Goal: Information Seeking & Learning: Check status

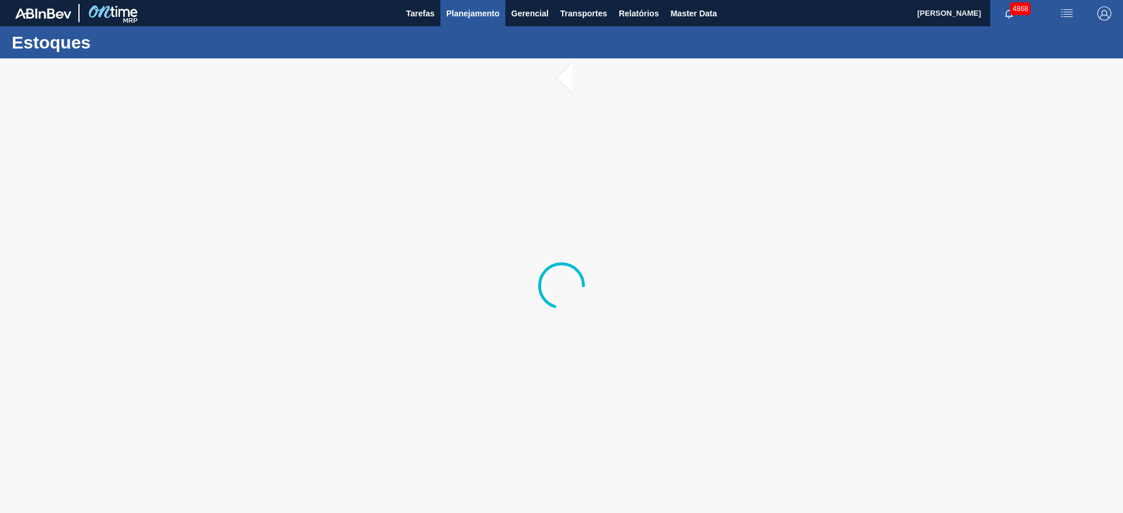
click at [480, 12] on span "Planejamento" at bounding box center [472, 13] width 53 height 14
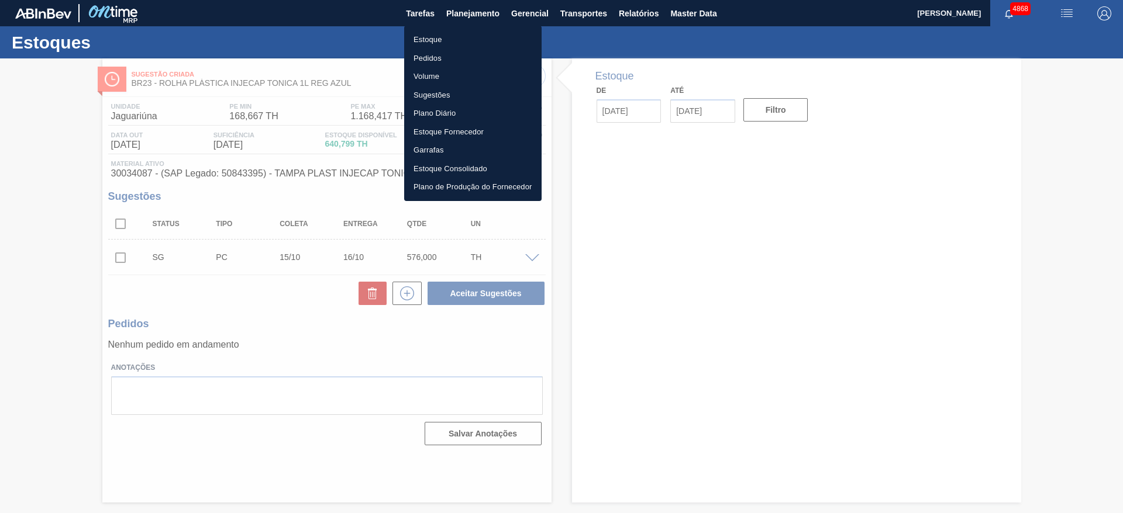
click at [468, 37] on li "Estoque" at bounding box center [472, 39] width 137 height 19
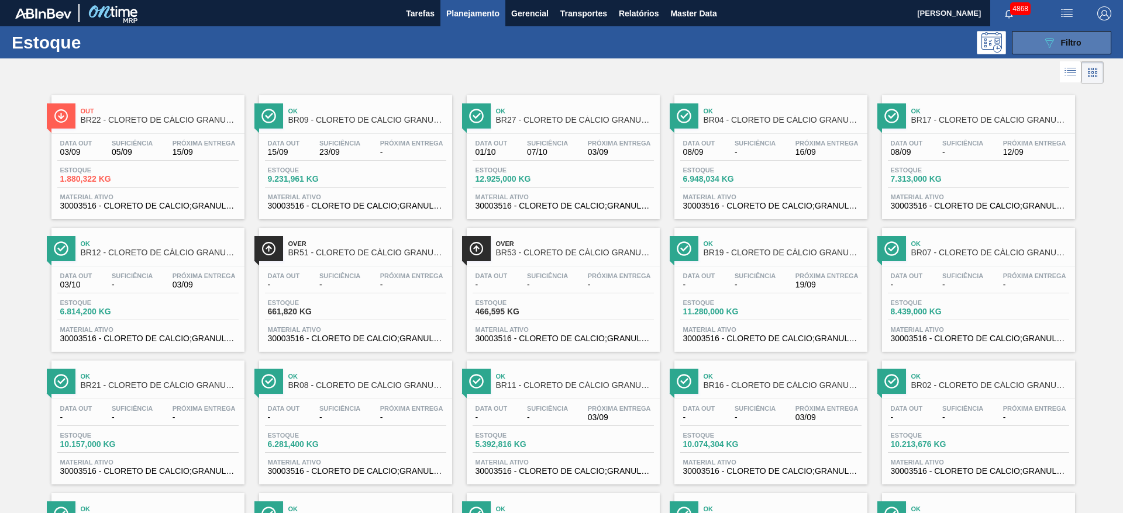
click at [1032, 40] on button "089F7B8B-B2A5-4AFE-B5C0-19BA573D28AC Filtro" at bounding box center [1061, 42] width 99 height 23
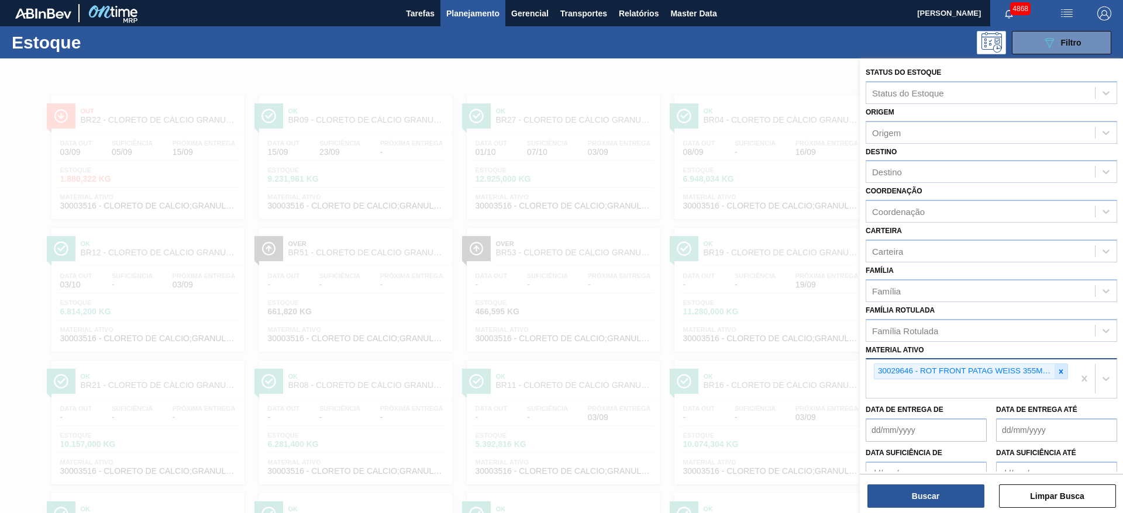
click at [1057, 374] on icon at bounding box center [1061, 372] width 8 height 8
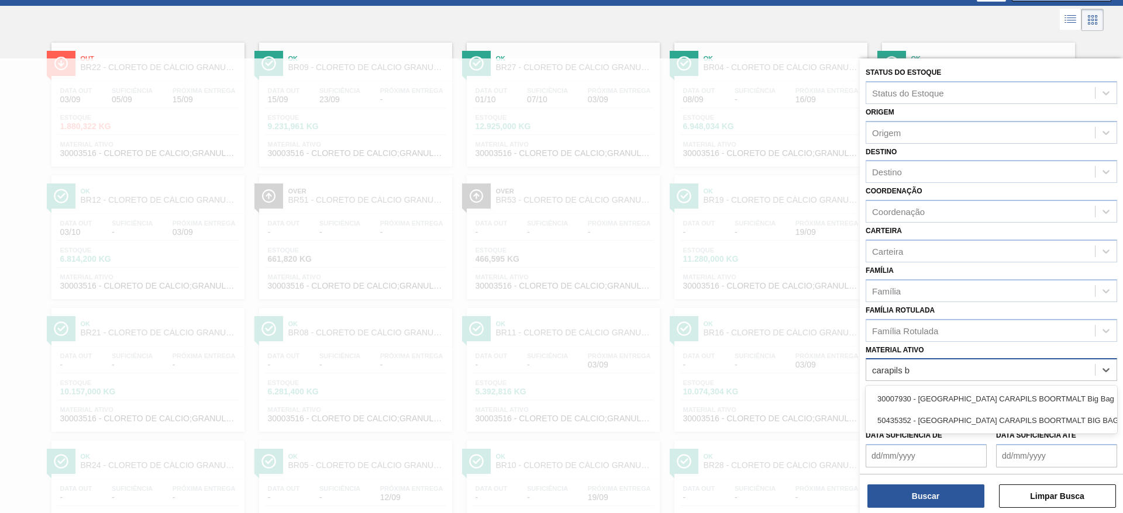
type ativo "carapils ba"
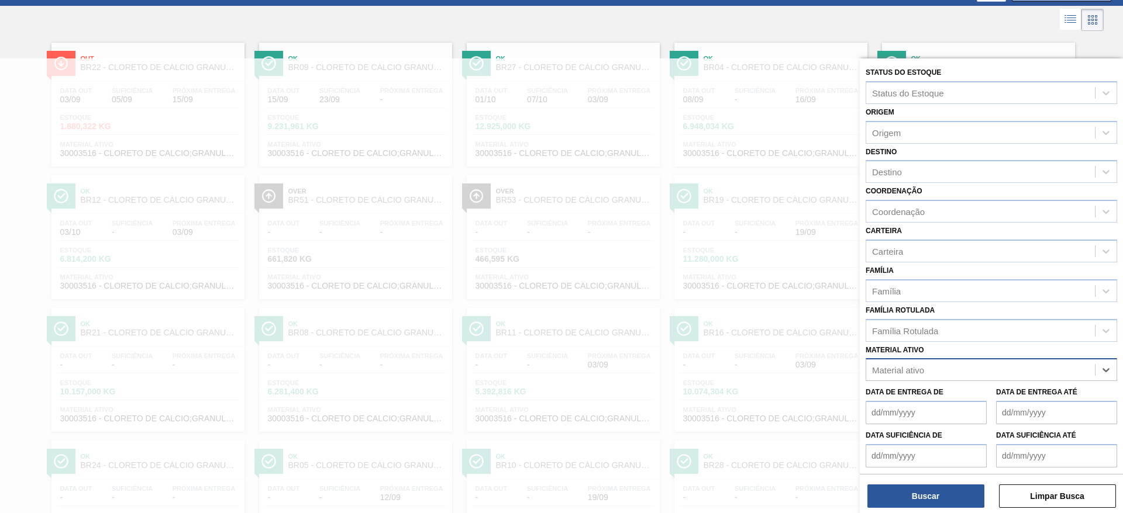
click at [950, 366] on div "Material ativo" at bounding box center [980, 370] width 229 height 17
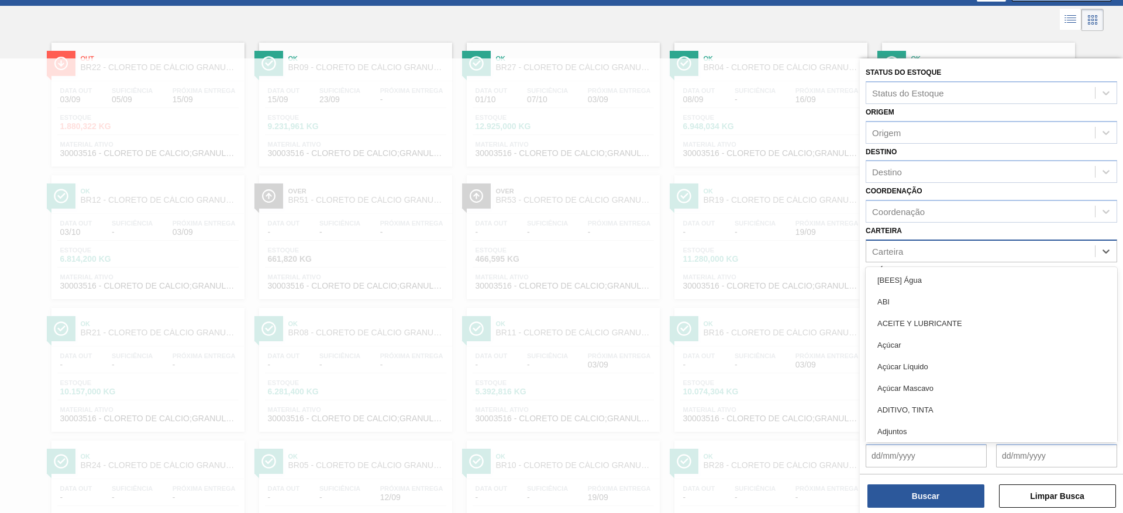
click at [890, 253] on div "Carteira" at bounding box center [887, 251] width 31 height 10
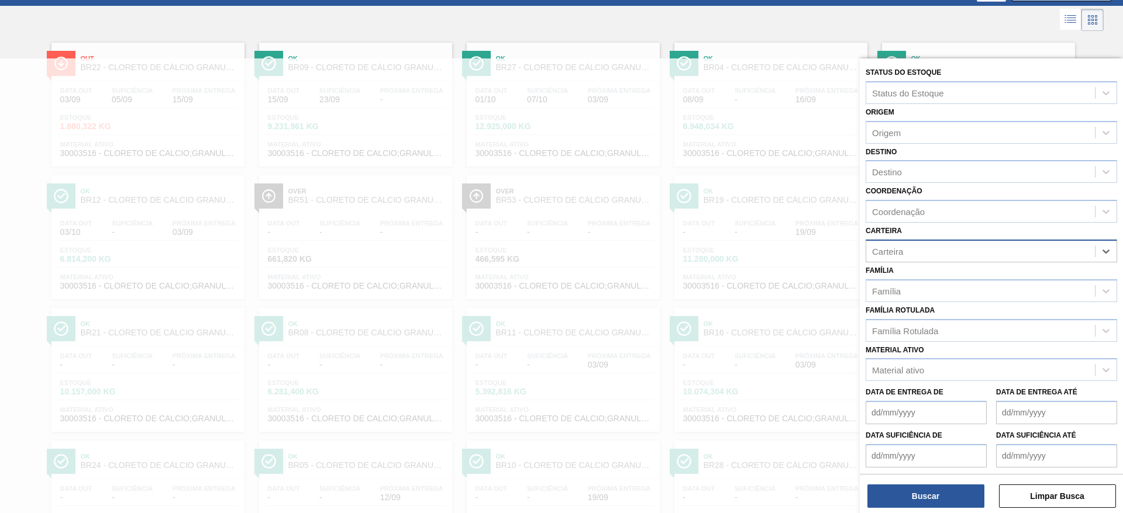
click at [890, 253] on div "Carteira" at bounding box center [887, 251] width 31 height 10
type input "malte"
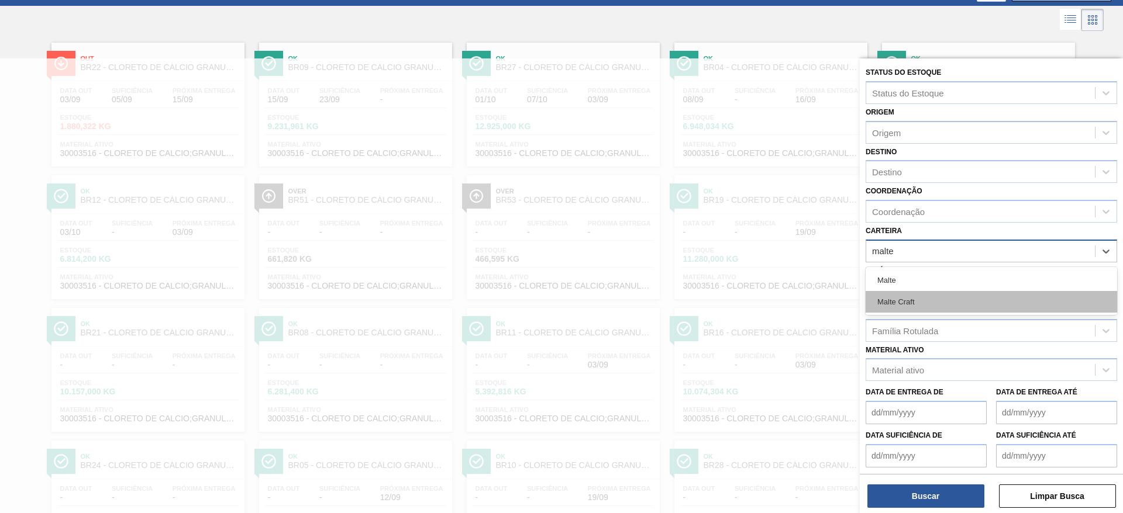
click at [909, 298] on div "Malte Craft" at bounding box center [991, 302] width 251 height 22
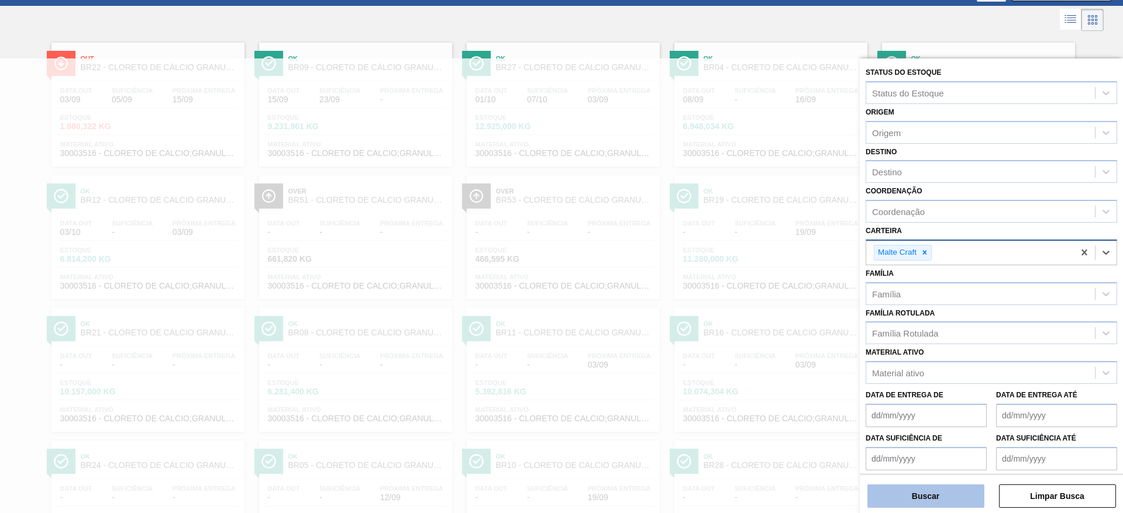
click at [942, 499] on button "Buscar" at bounding box center [925, 496] width 117 height 23
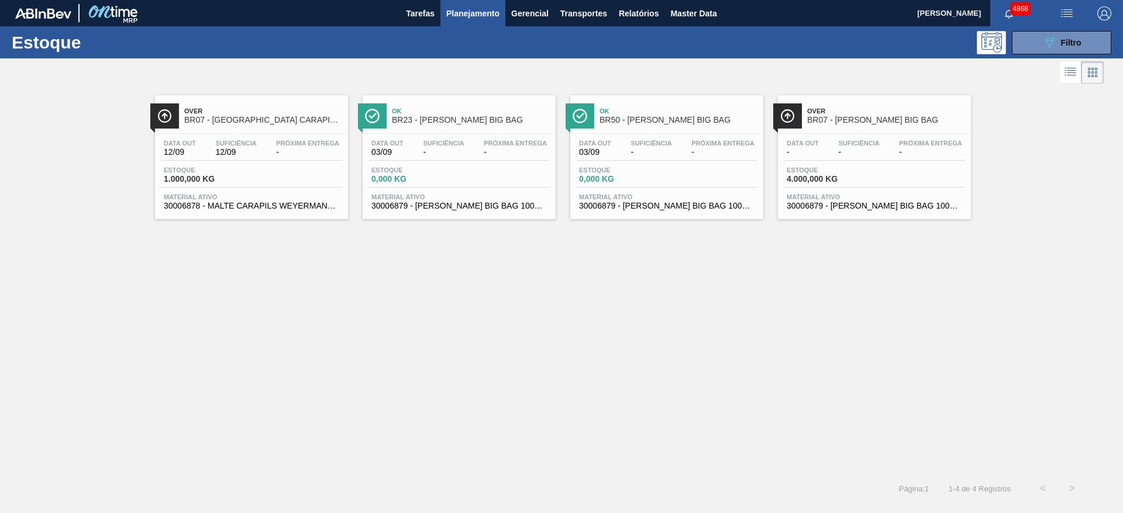
click at [238, 194] on span "Material ativo" at bounding box center [251, 197] width 175 height 7
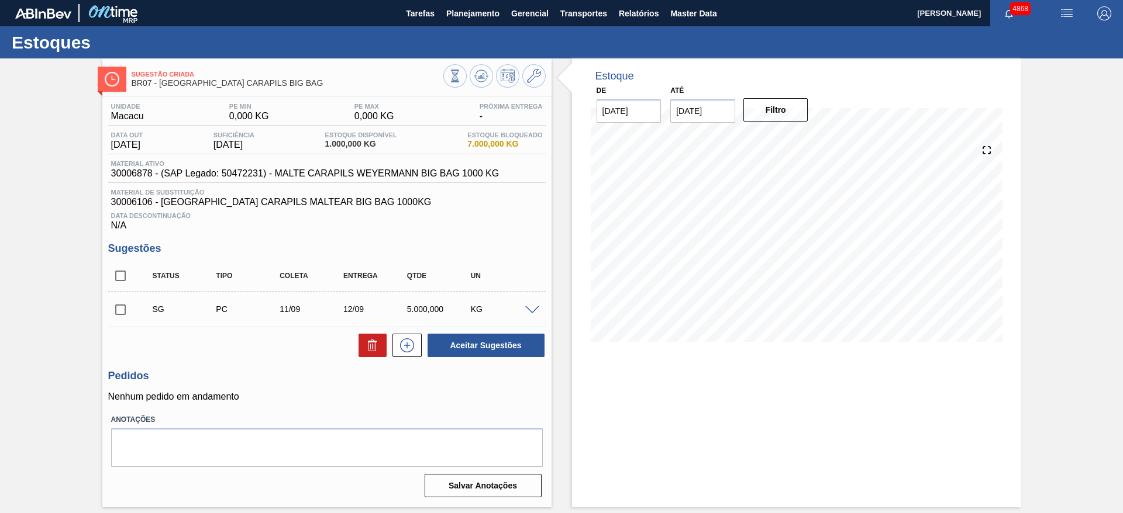
click at [538, 308] on span at bounding box center [532, 310] width 14 height 9
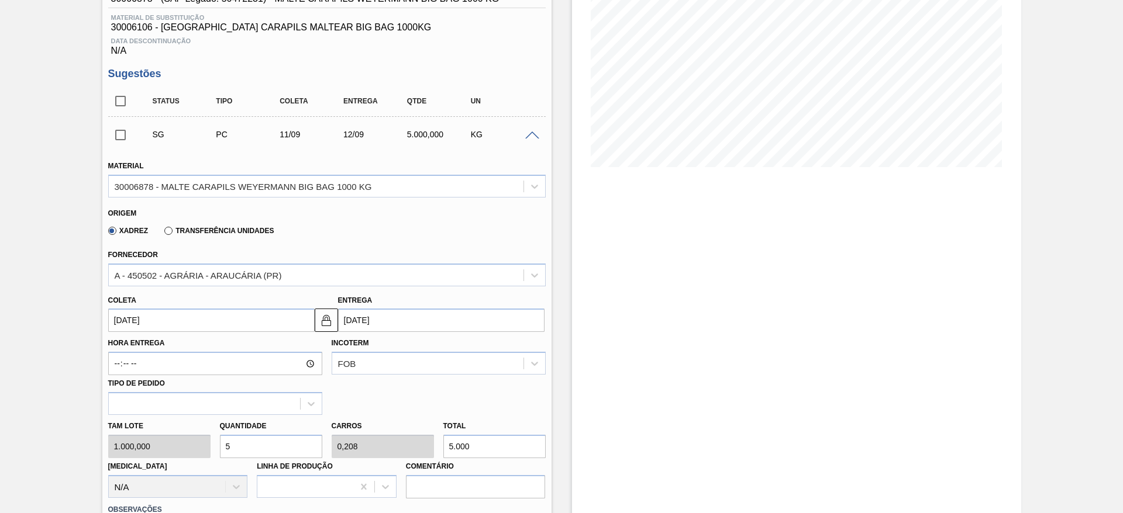
scroll to position [175, 0]
click at [201, 314] on input "[DATE]" at bounding box center [211, 319] width 206 height 23
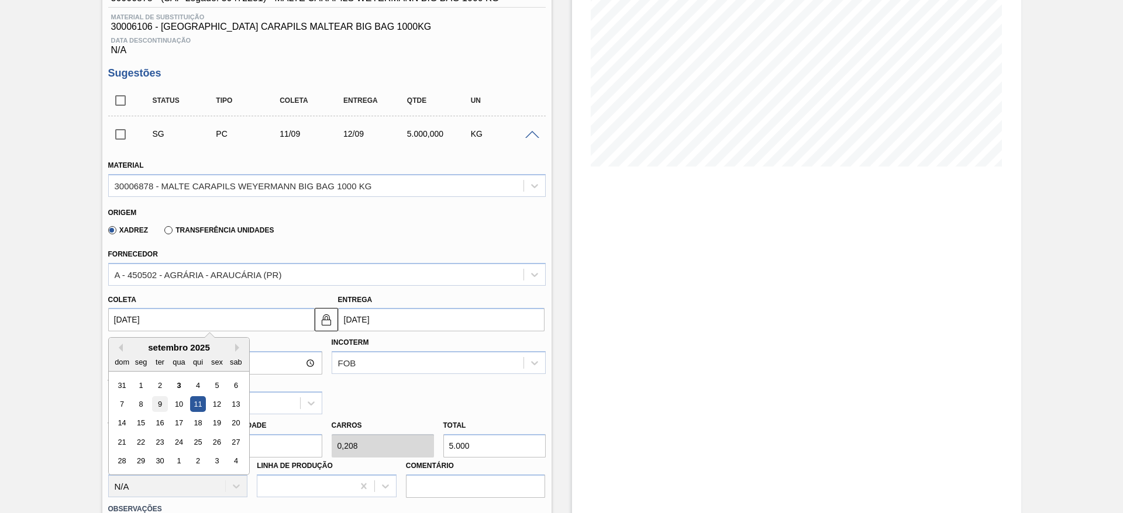
click at [158, 407] on div "9" at bounding box center [159, 405] width 16 height 16
type input "[DATE]"
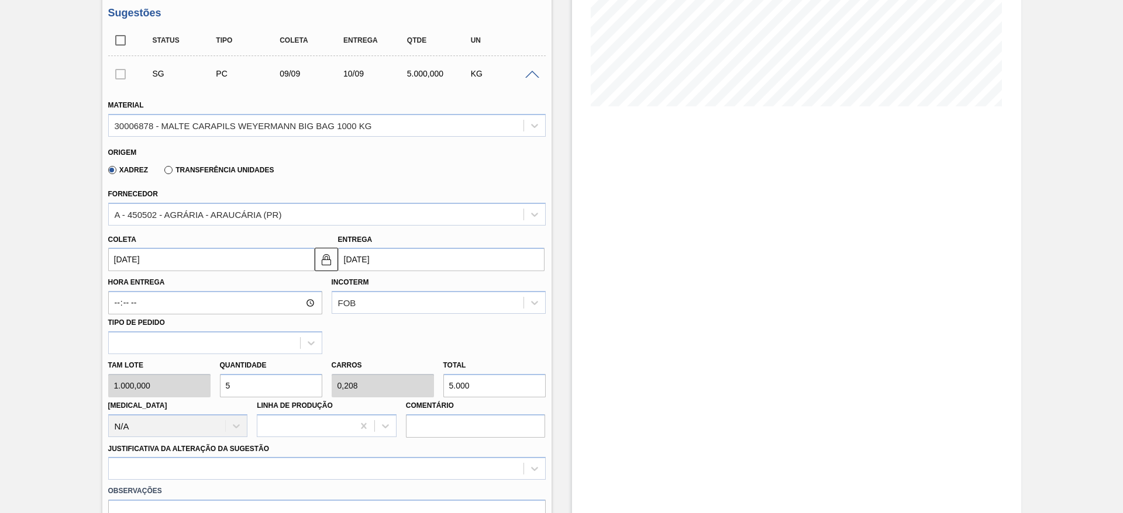
scroll to position [263, 0]
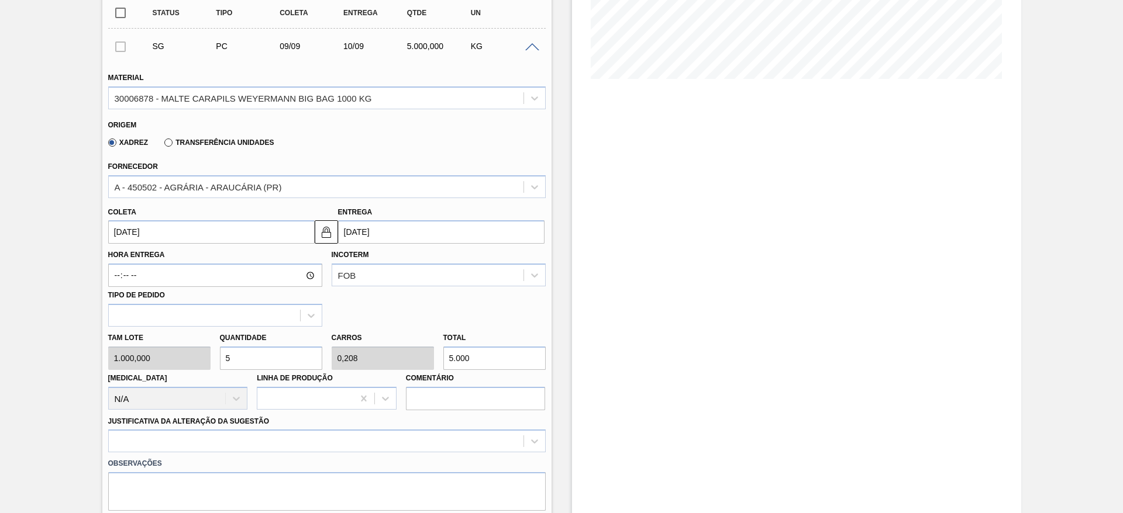
drag, startPoint x: 499, startPoint y: 359, endPoint x: 355, endPoint y: 371, distance: 145.0
click at [355, 371] on div "[PERSON_NAME] 1.000,000 Quantidade 5 Carros 0,208 Total 5.000 [MEDICAL_DATA] N/…" at bounding box center [327, 369] width 447 height 84
type input "0,001"
type input "0"
type input "1"
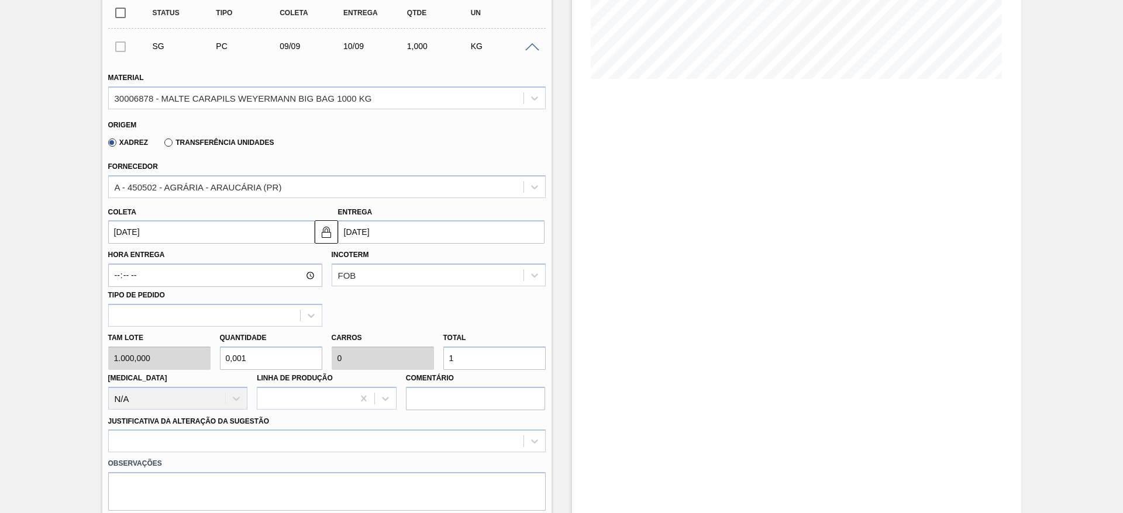
type input "0,011"
type input "11"
type input "0,112"
type input "0,005"
type input "112"
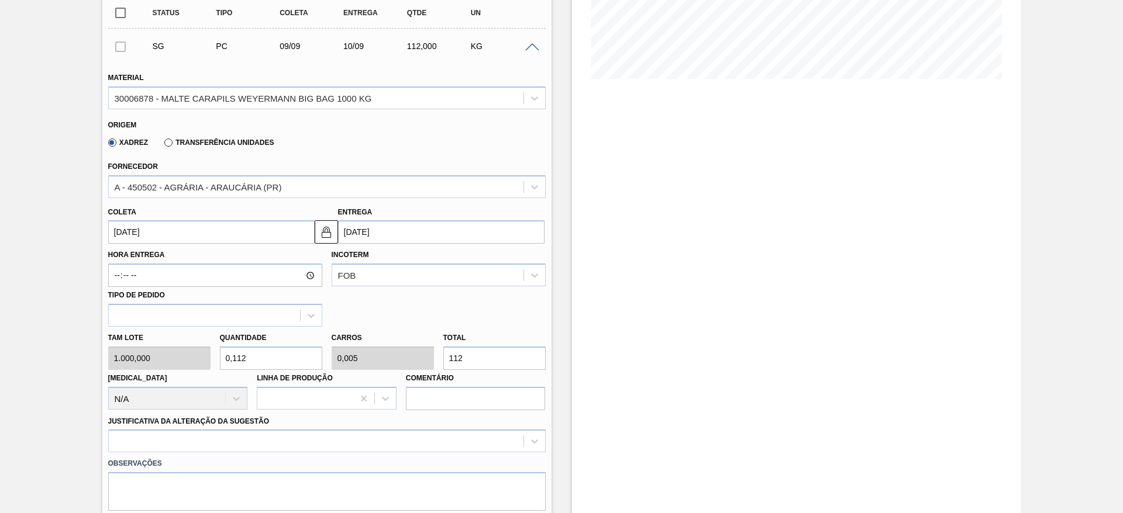
type input "1,12"
type input "0,047"
type input "1.120"
type input "11,2"
type input "0,467"
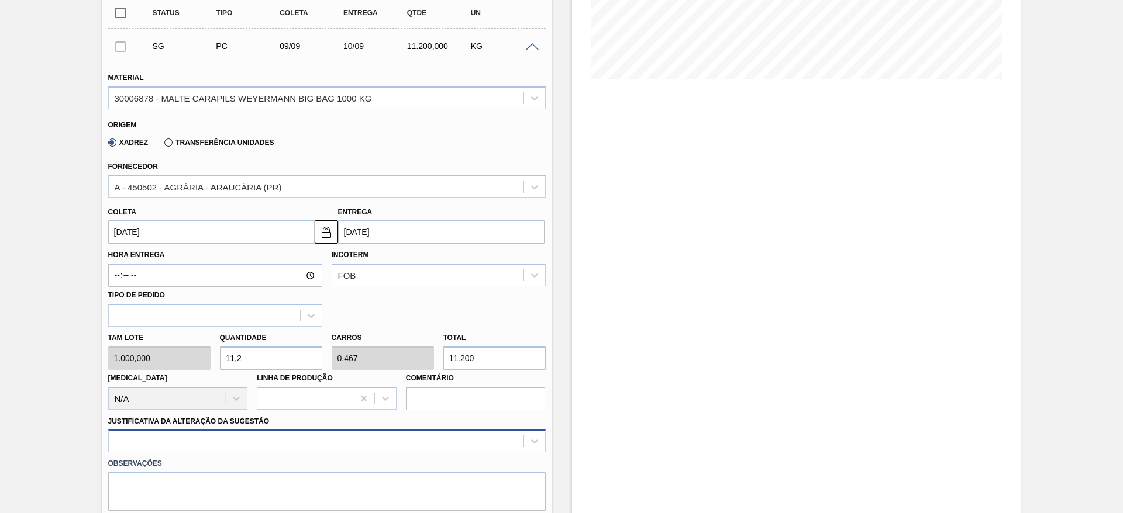
type input "11.200"
click at [199, 437] on div at bounding box center [326, 441] width 437 height 23
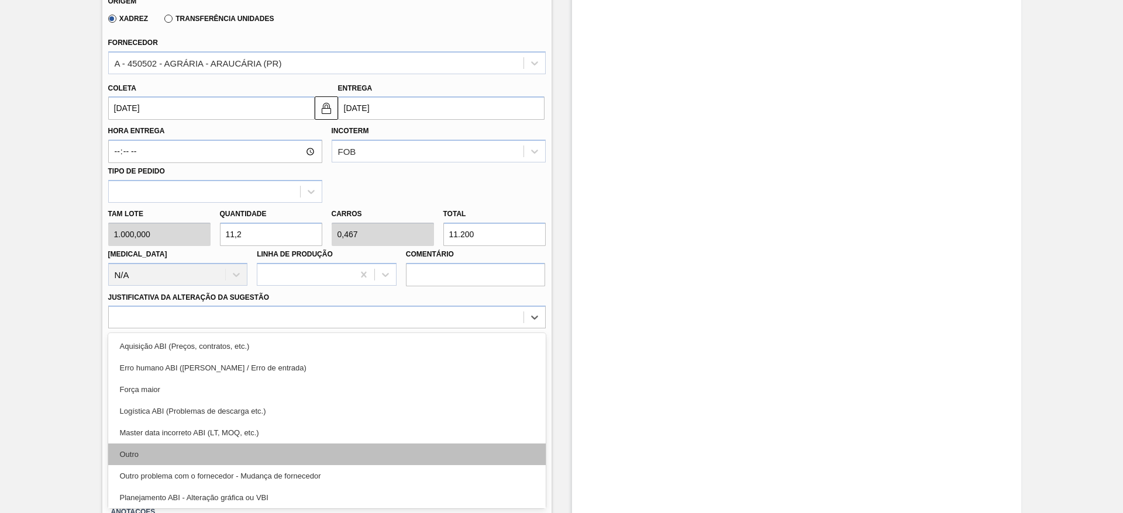
click at [190, 456] on div "Outro" at bounding box center [326, 455] width 437 height 22
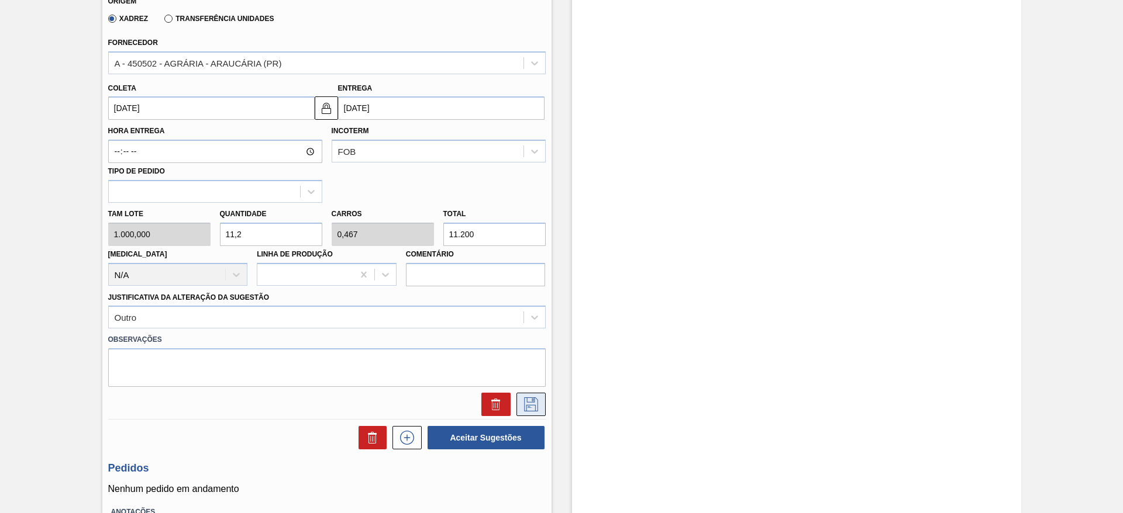
click at [528, 406] on icon at bounding box center [531, 405] width 19 height 14
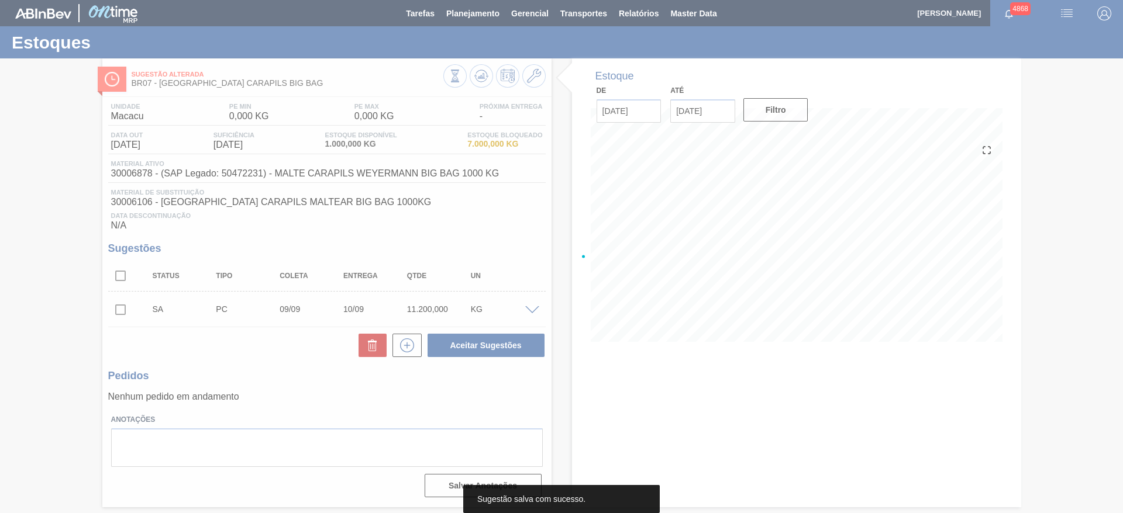
scroll to position [0, 0]
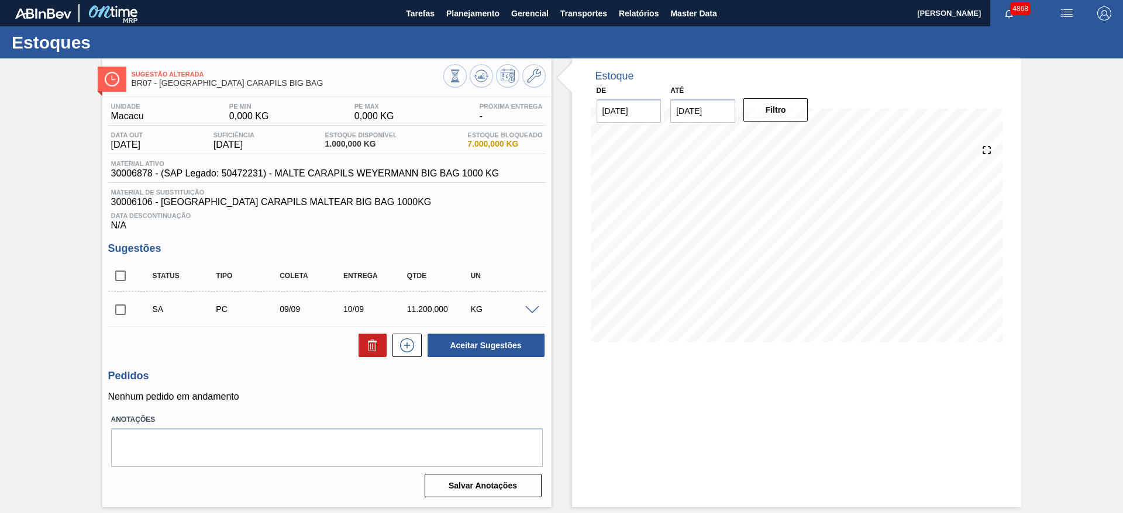
click at [120, 310] on input "checkbox" at bounding box center [120, 310] width 25 height 25
click at [494, 336] on button "Aceitar Sugestões" at bounding box center [486, 345] width 117 height 23
checkbox input "false"
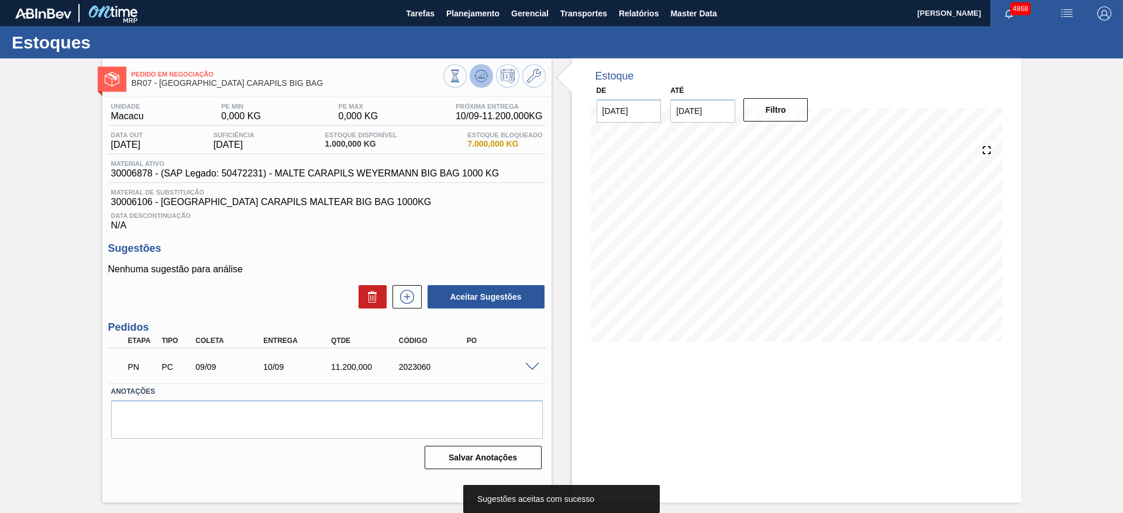
click at [478, 77] on icon at bounding box center [481, 76] width 14 height 14
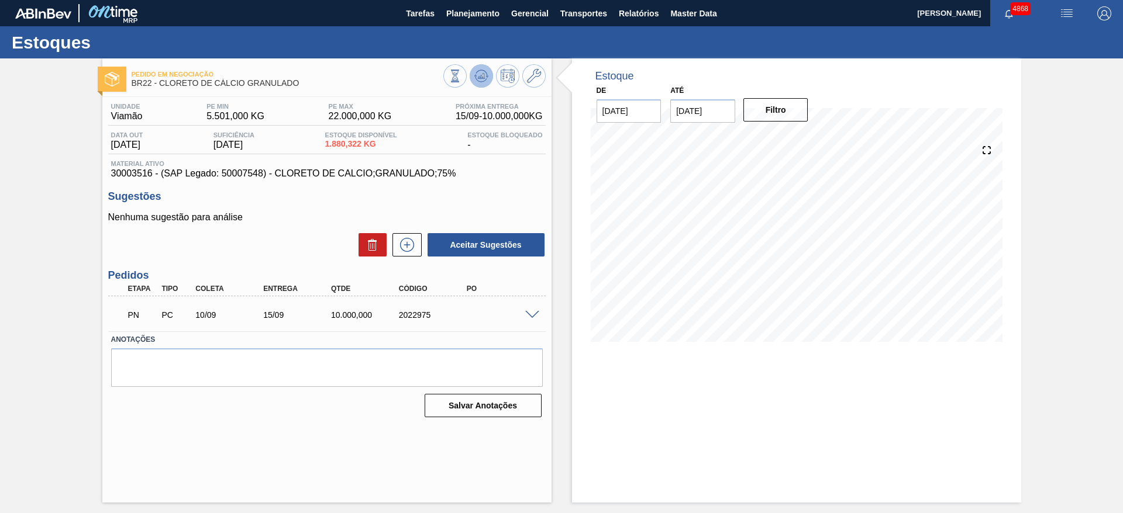
click at [484, 82] on icon at bounding box center [481, 76] width 14 height 14
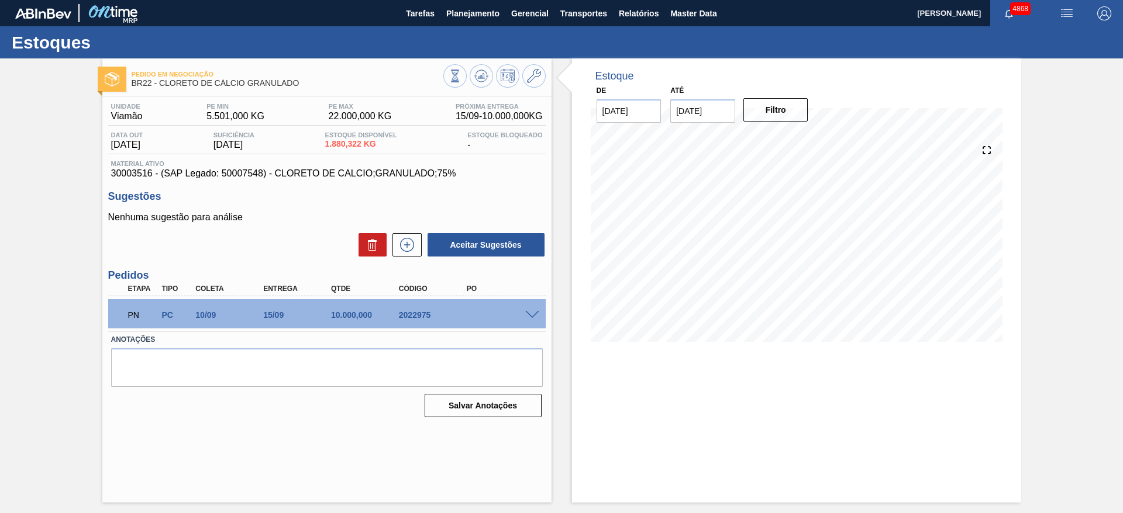
click at [532, 315] on span at bounding box center [532, 315] width 14 height 9
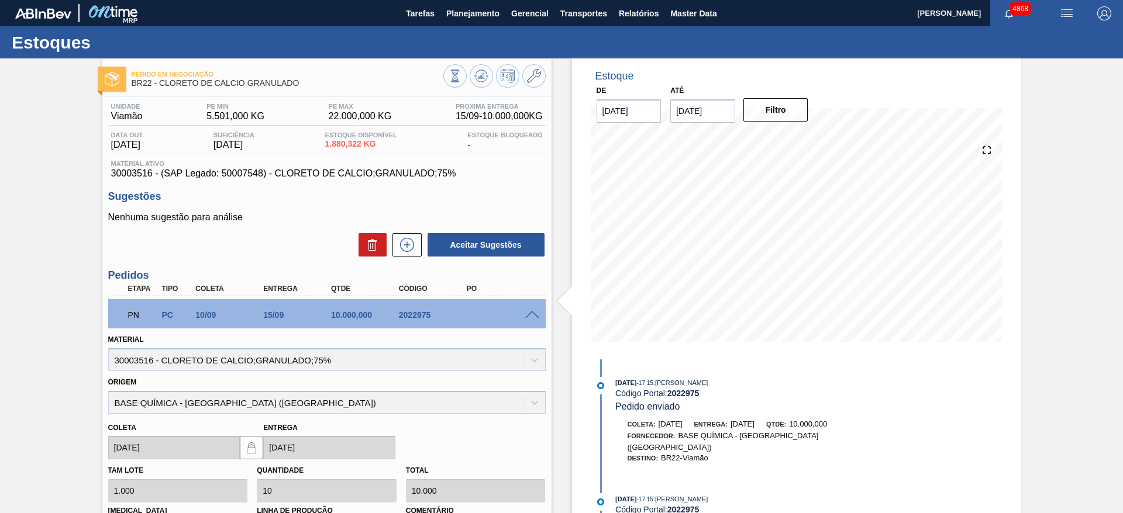
click at [528, 315] on span at bounding box center [532, 315] width 14 height 9
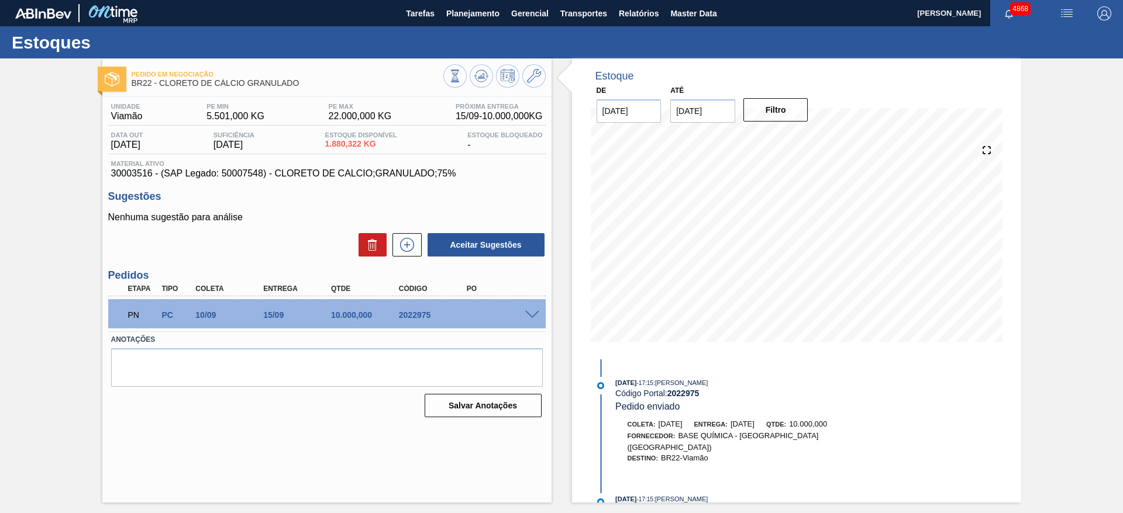
click at [533, 313] on span at bounding box center [532, 315] width 14 height 9
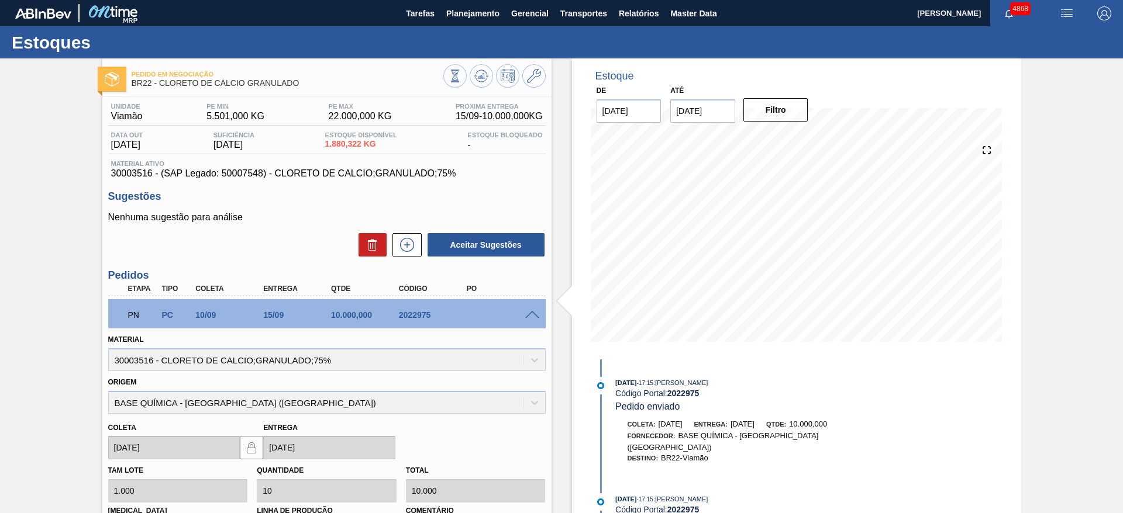
click at [533, 313] on span at bounding box center [532, 315] width 14 height 9
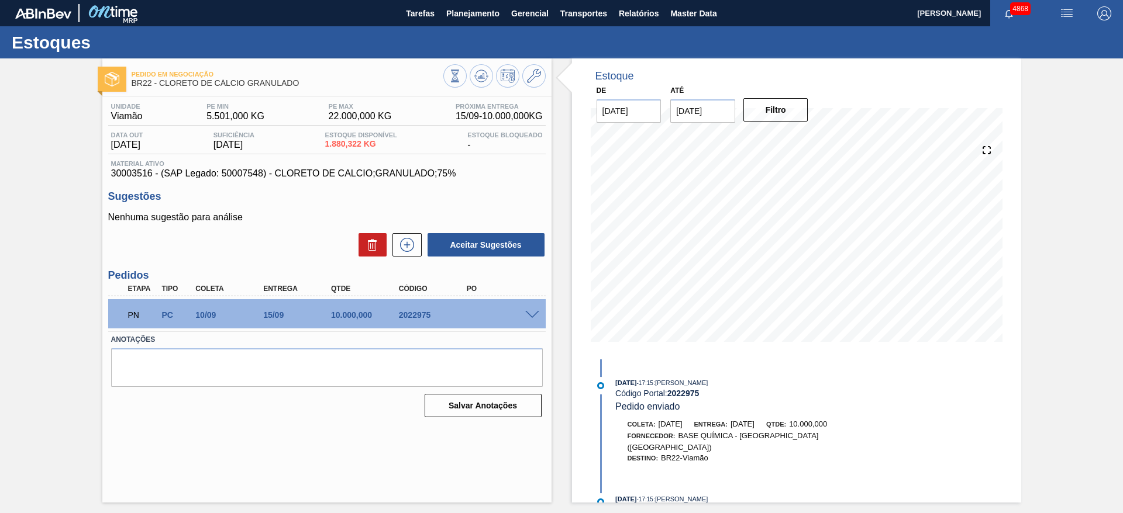
click at [533, 313] on span at bounding box center [532, 315] width 14 height 9
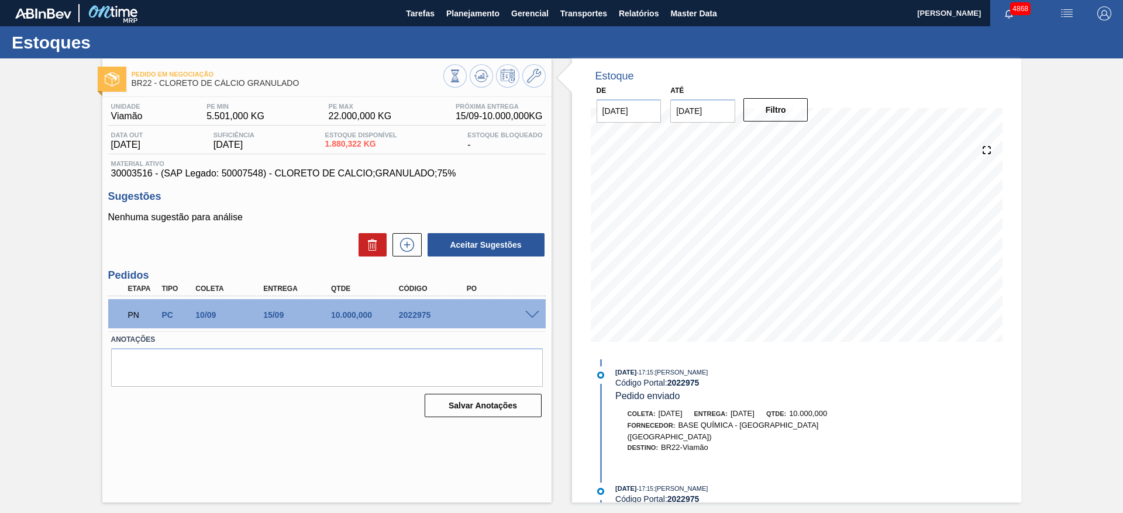
scroll to position [27, 0]
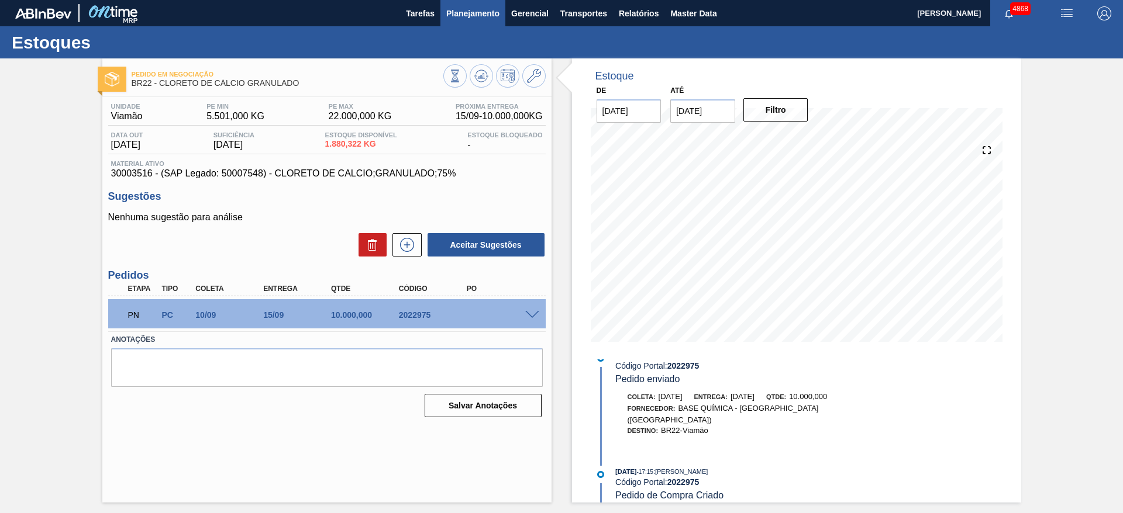
click at [457, 19] on span "Planejamento" at bounding box center [472, 13] width 53 height 14
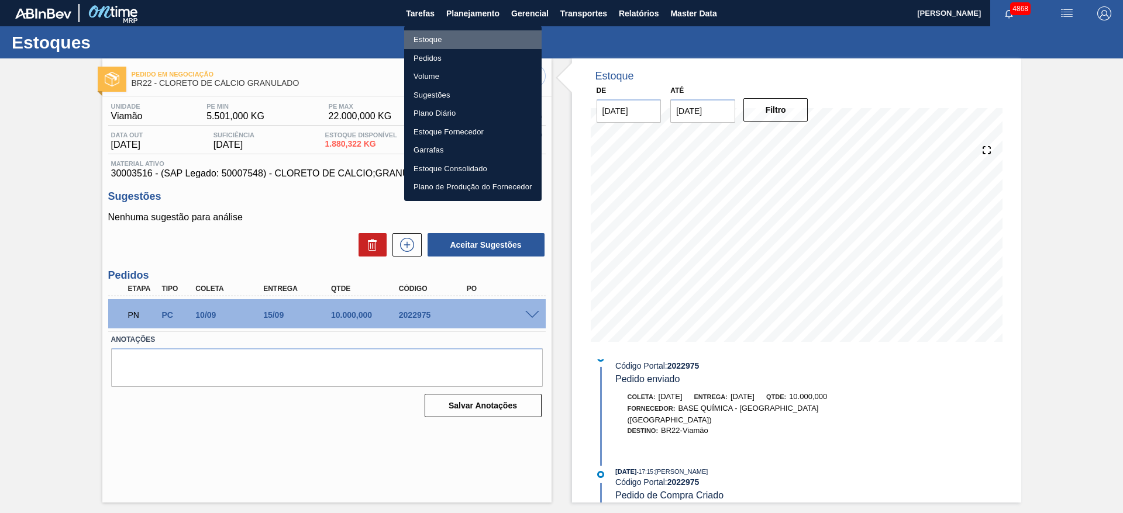
click at [445, 42] on li "Estoque" at bounding box center [472, 39] width 137 height 19
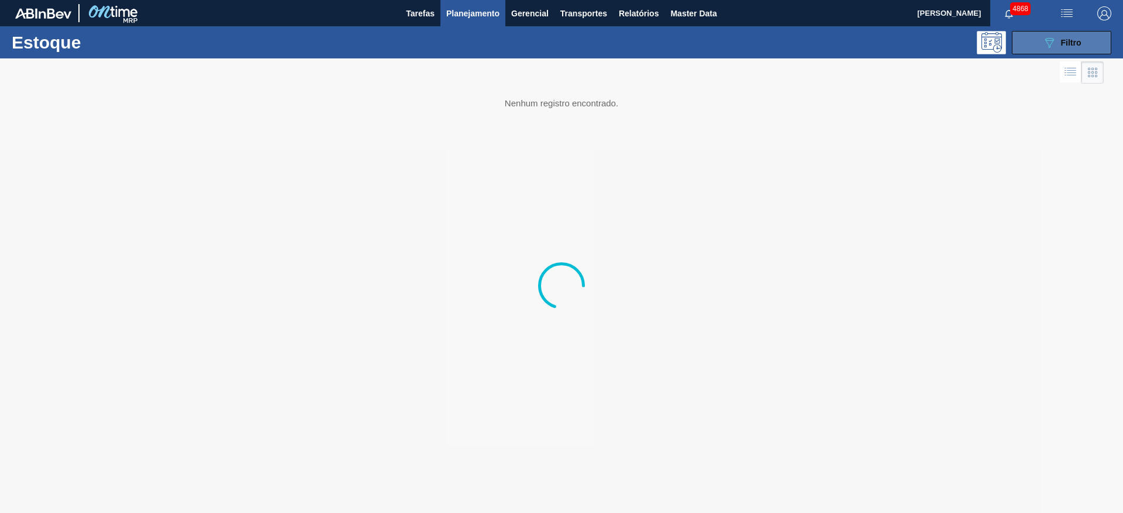
click at [1045, 42] on icon "089F7B8B-B2A5-4AFE-B5C0-19BA573D28AC" at bounding box center [1049, 43] width 14 height 14
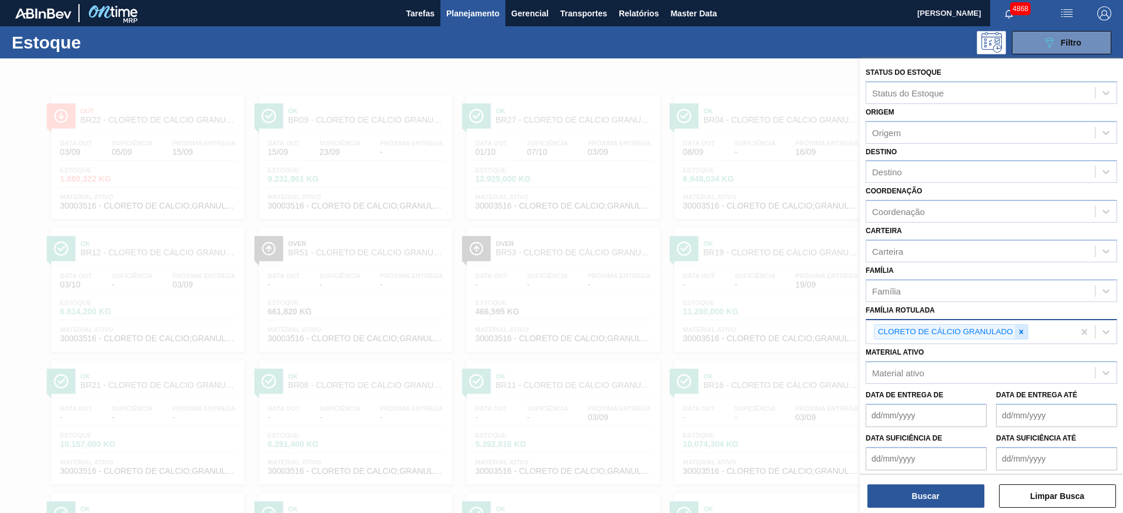
click at [1023, 336] on icon at bounding box center [1021, 332] width 8 height 8
click at [956, 370] on div "Material ativo" at bounding box center [980, 370] width 229 height 17
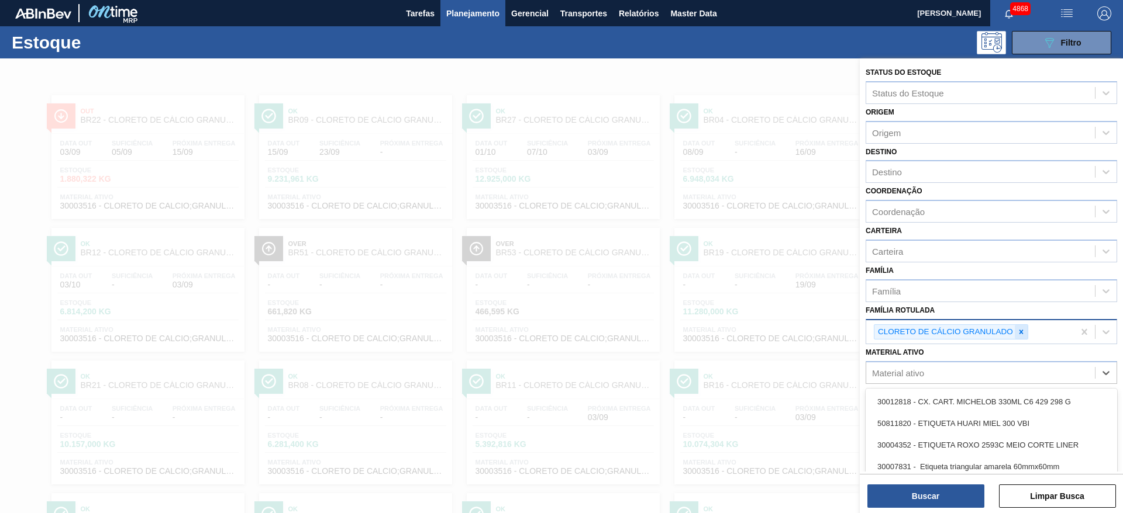
click at [1021, 330] on icon at bounding box center [1021, 332] width 8 height 8
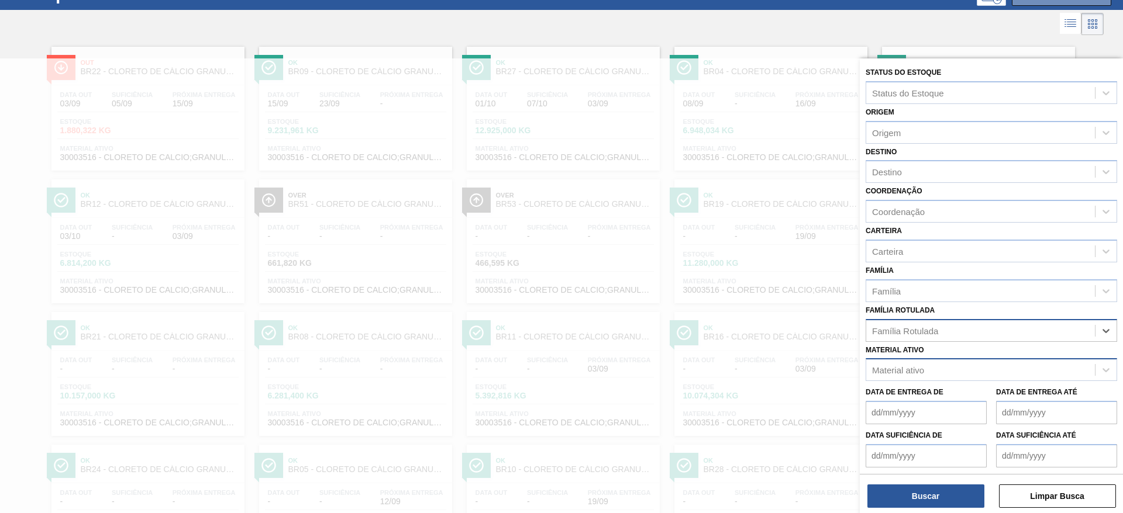
click at [980, 373] on div "Material ativo" at bounding box center [980, 370] width 229 height 17
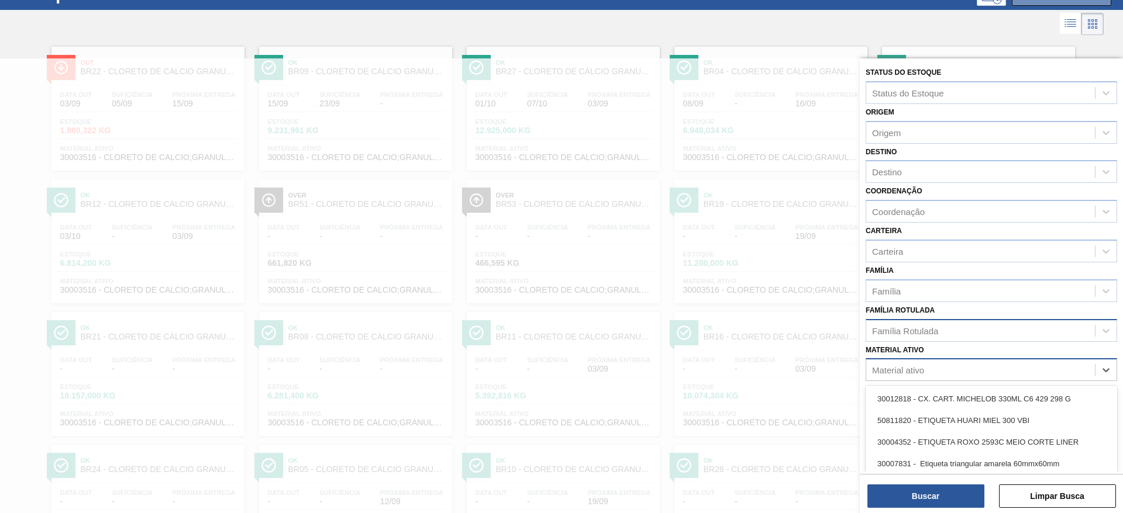
scroll to position [53, 0]
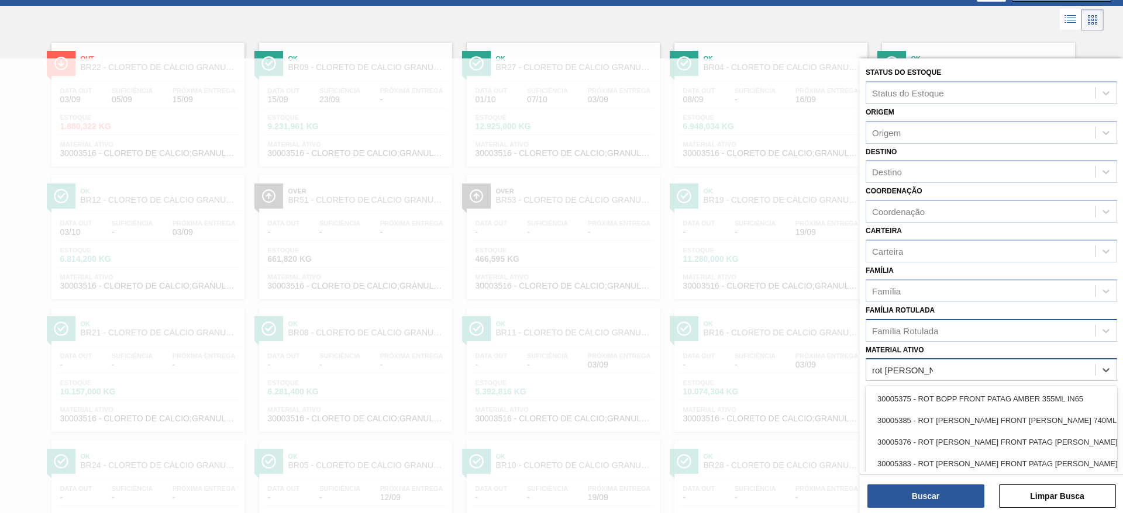
type ativo "rot bopp front pa"
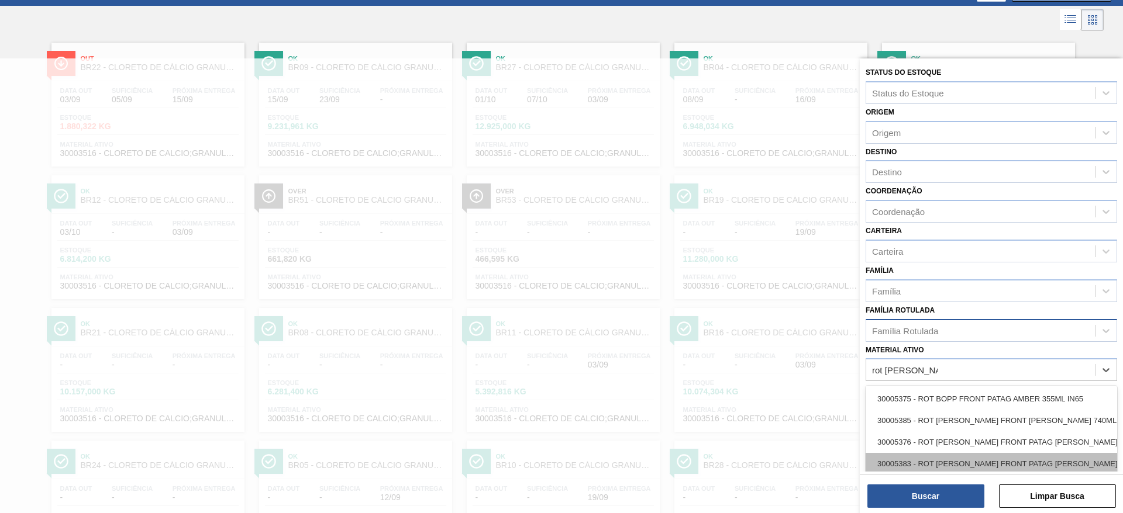
click at [1021, 466] on div "30005383 - ROT BOPP FRONT PATAG WEISS 740ML IN65" at bounding box center [991, 464] width 251 height 22
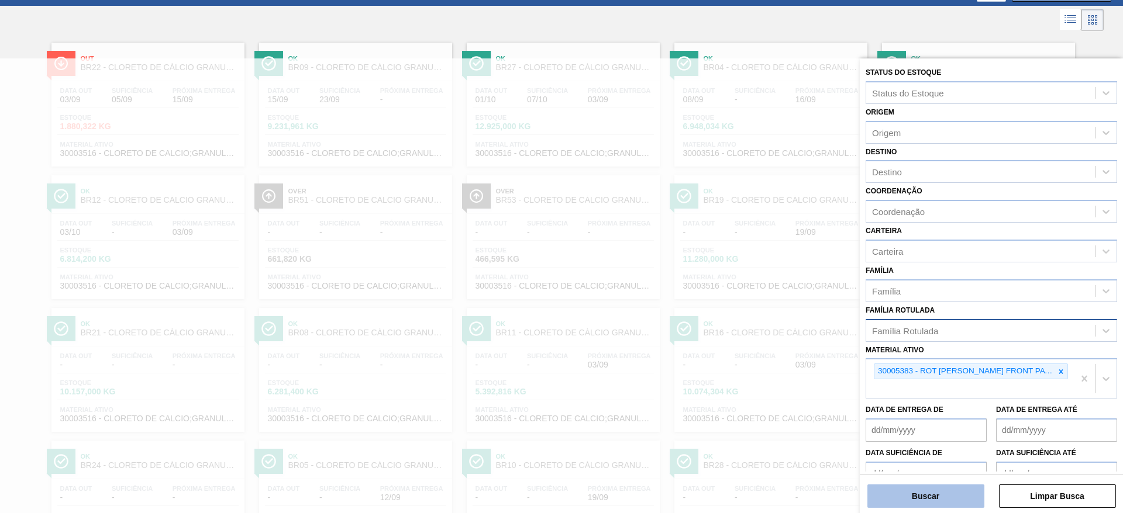
click at [965, 486] on button "Buscar" at bounding box center [925, 496] width 117 height 23
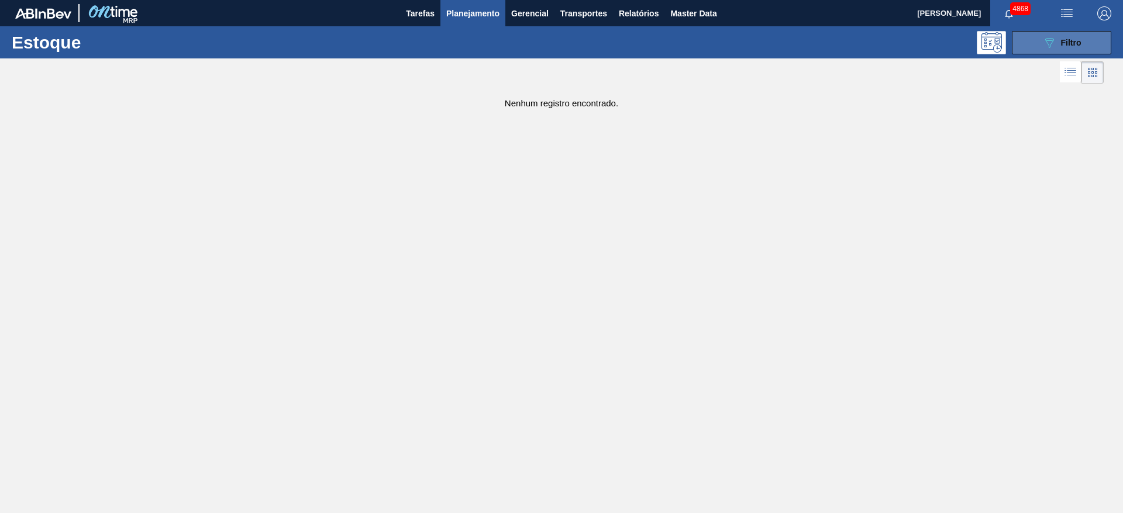
click at [1079, 41] on span "Filtro" at bounding box center [1071, 42] width 20 height 9
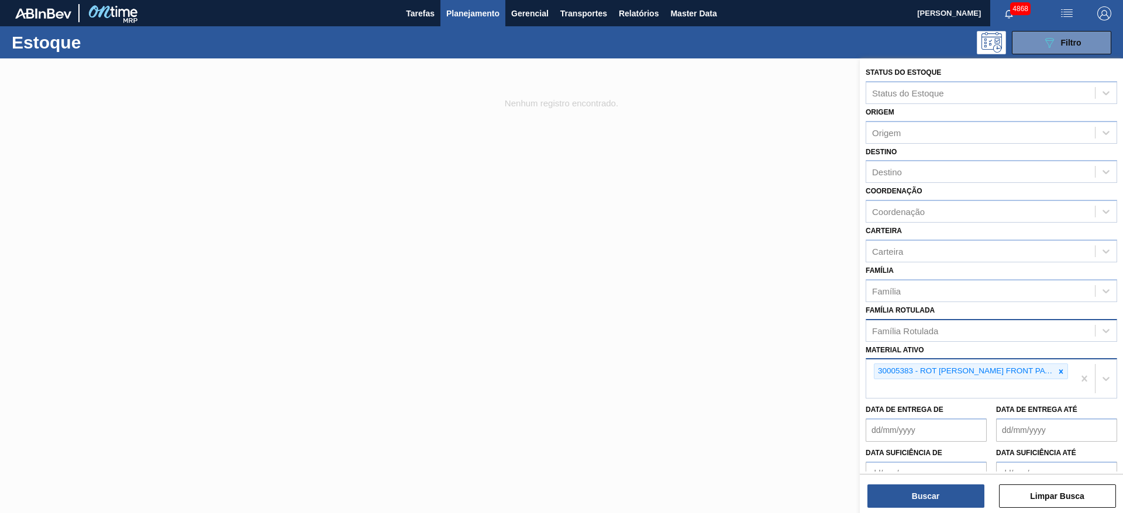
click at [1034, 384] on div "30005383 - ROT BOPP FRONT PATAG WEISS 740ML IN65" at bounding box center [970, 379] width 208 height 39
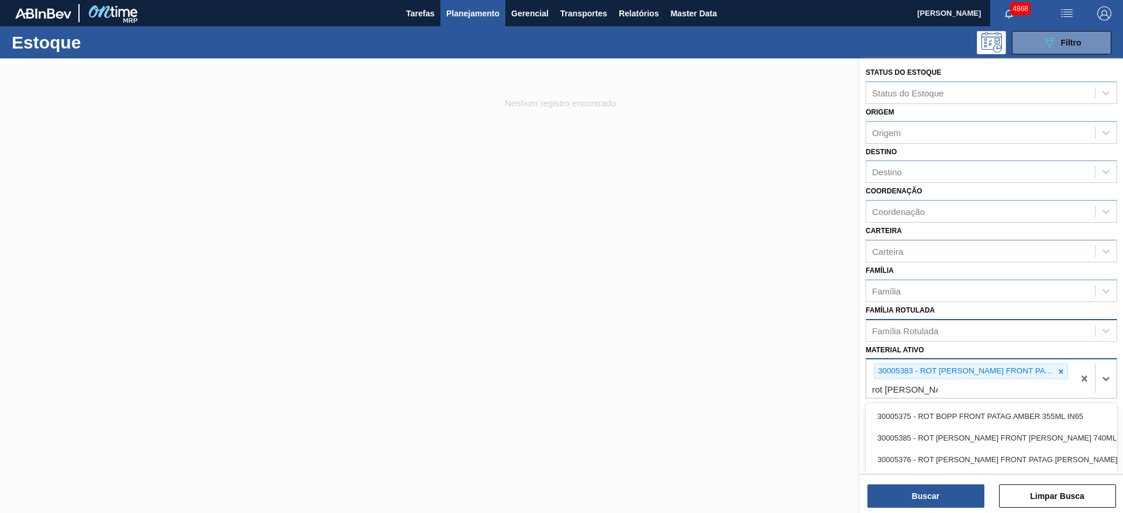
type ativo "rot bopp front pat"
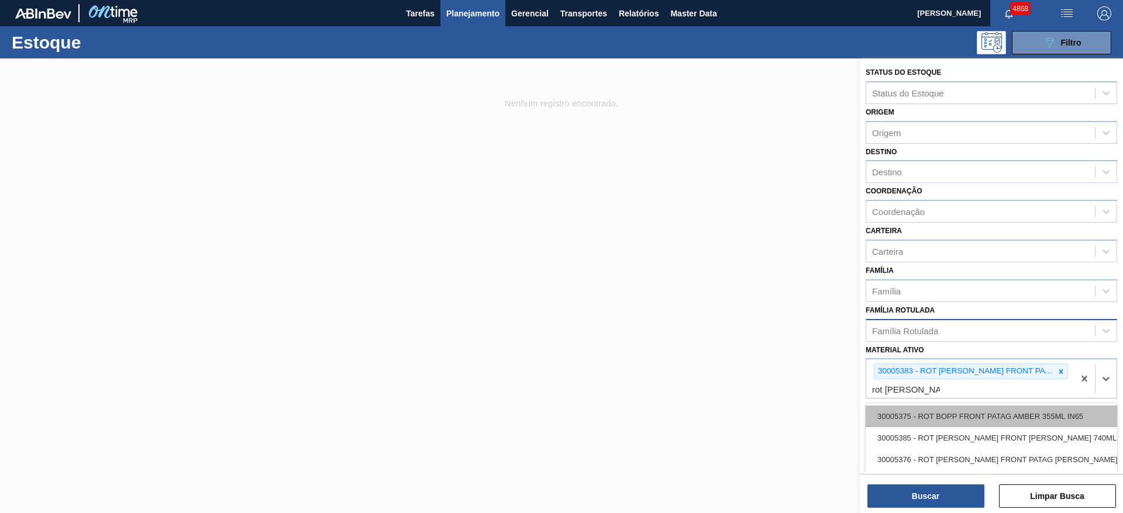
scroll to position [8, 0]
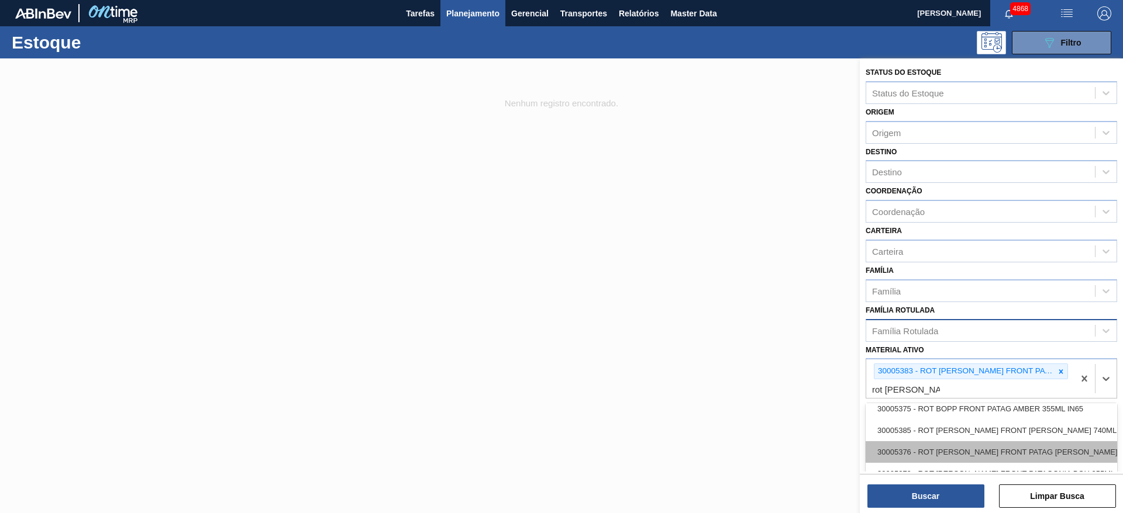
click at [1042, 450] on div "30005376 - ROT BOPP FRONT PATAG WEISS 355ML IN65" at bounding box center [991, 453] width 251 height 22
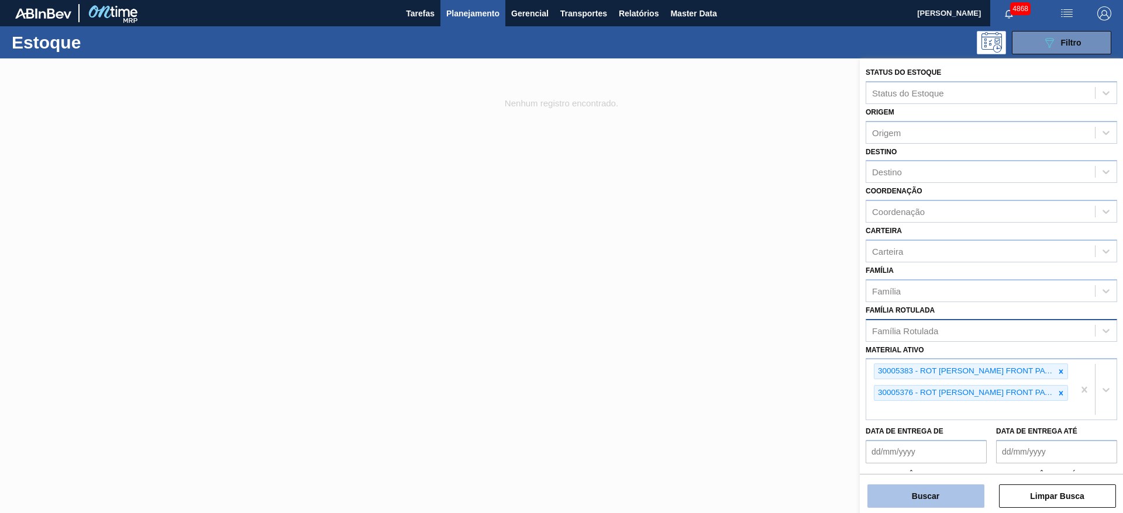
click at [947, 498] on button "Buscar" at bounding box center [925, 496] width 117 height 23
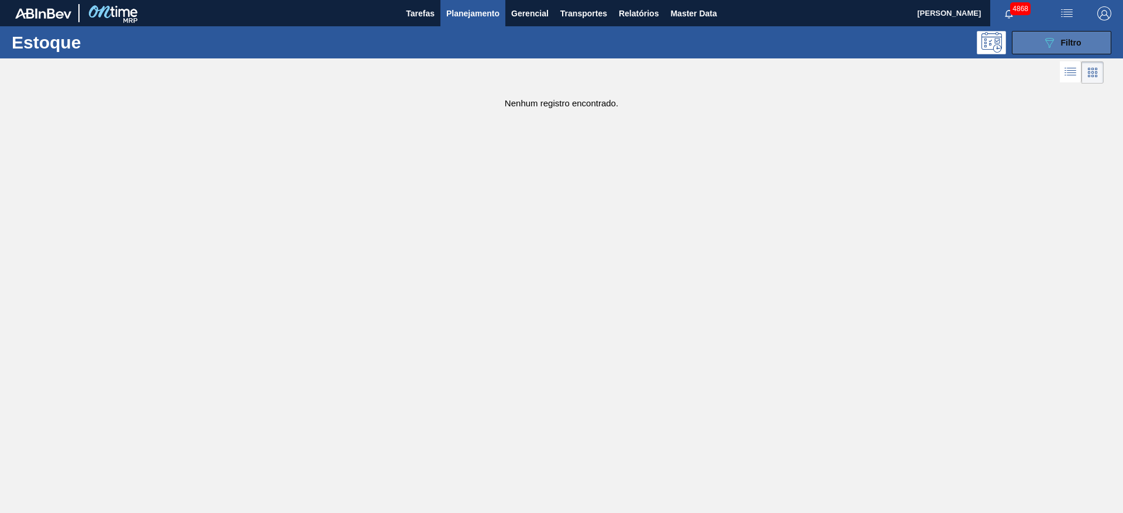
click at [1042, 47] on icon "089F7B8B-B2A5-4AFE-B5C0-19BA573D28AC" at bounding box center [1049, 43] width 14 height 14
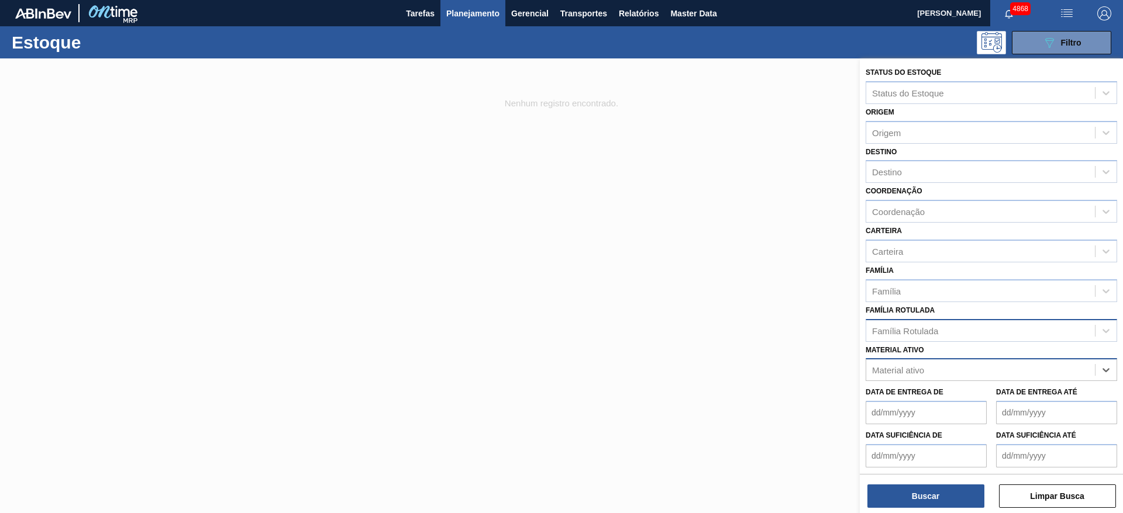
paste ativo "30029646"
type ativo "30029646"
click at [915, 397] on div "30029646 - ROT FRONT PATAG WEISS 355ML NIV24" at bounding box center [991, 399] width 251 height 22
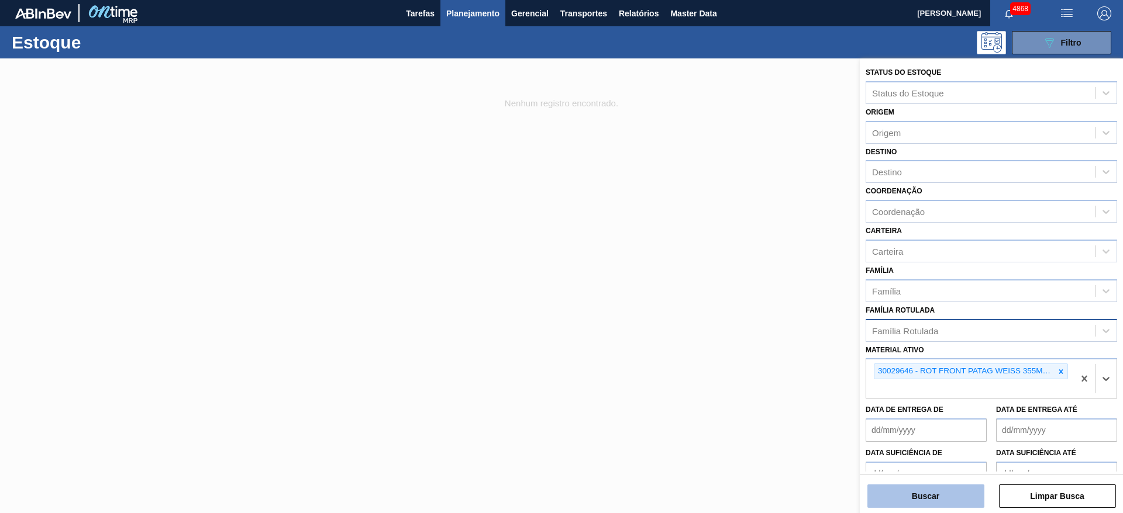
click at [916, 491] on button "Buscar" at bounding box center [925, 496] width 117 height 23
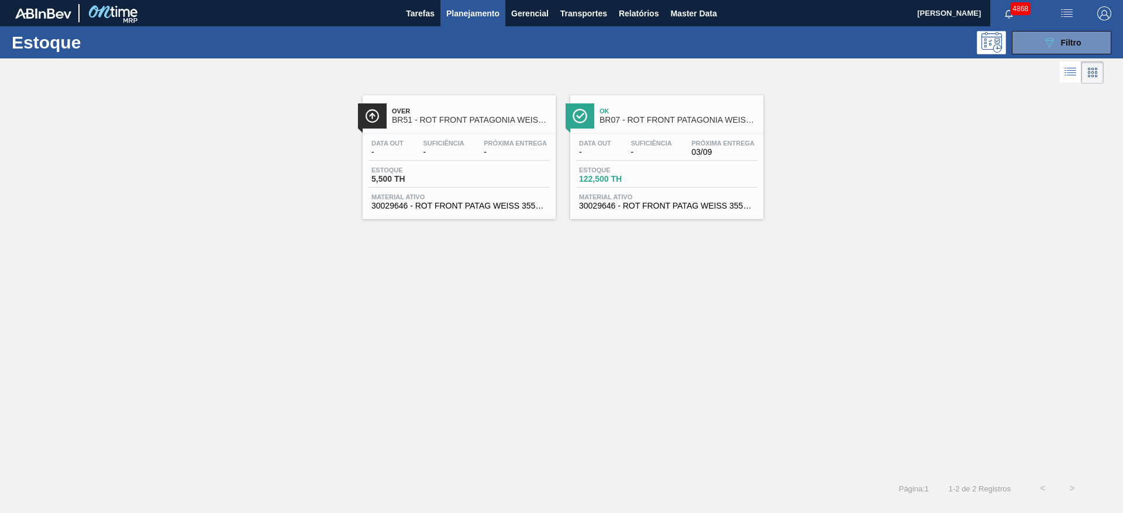
click at [719, 178] on div "Estoque 122,500 TH" at bounding box center [666, 177] width 181 height 21
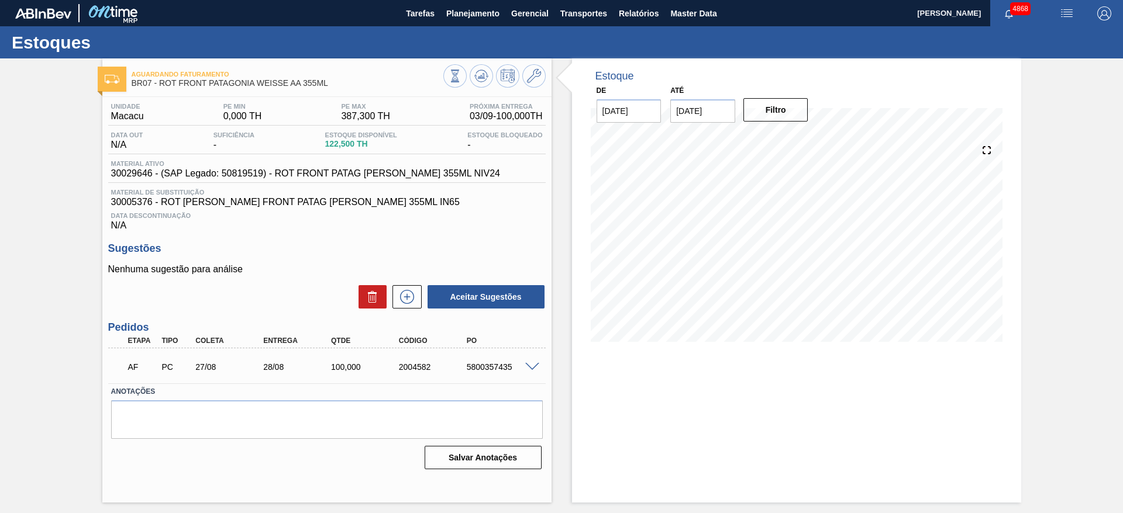
click at [528, 369] on span at bounding box center [532, 367] width 14 height 9
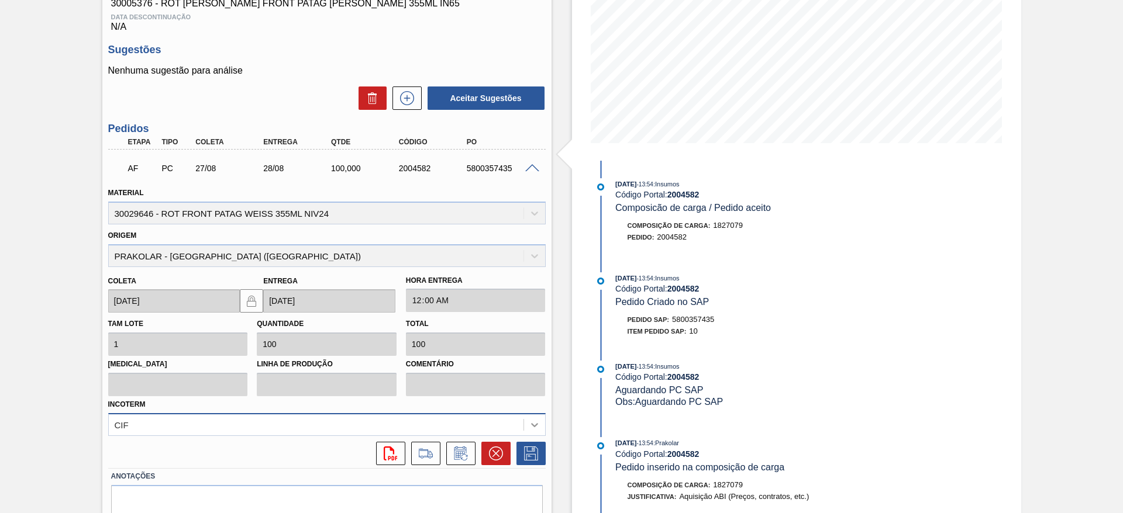
scroll to position [74, 0]
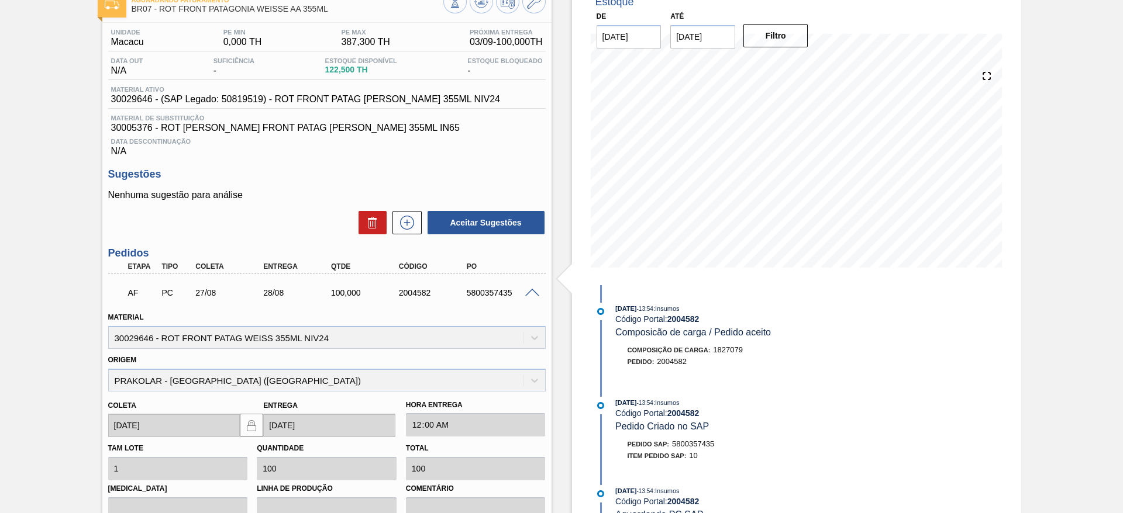
click at [529, 293] on span at bounding box center [532, 293] width 14 height 9
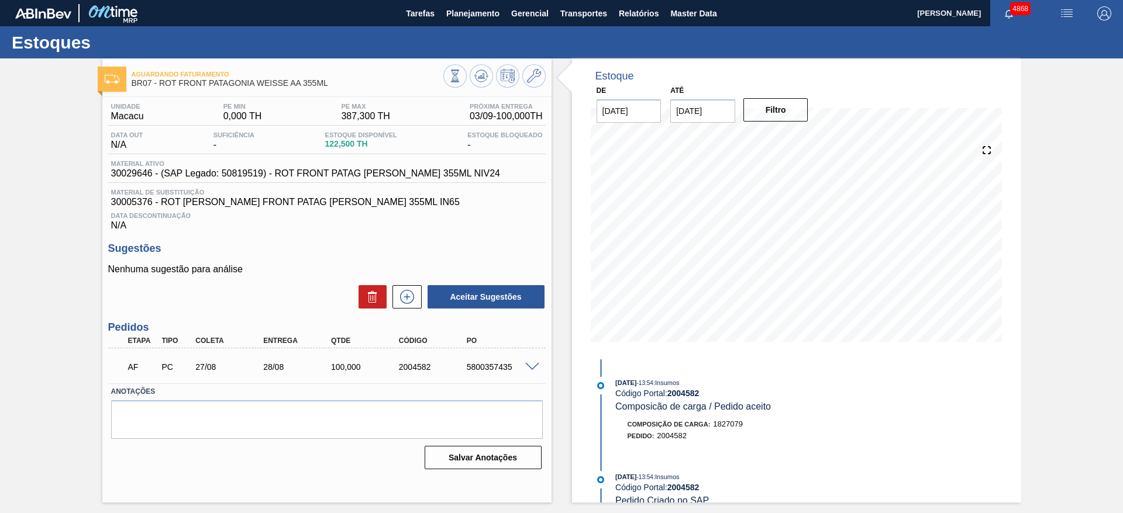
scroll to position [0, 0]
click at [530, 363] on span at bounding box center [532, 367] width 14 height 9
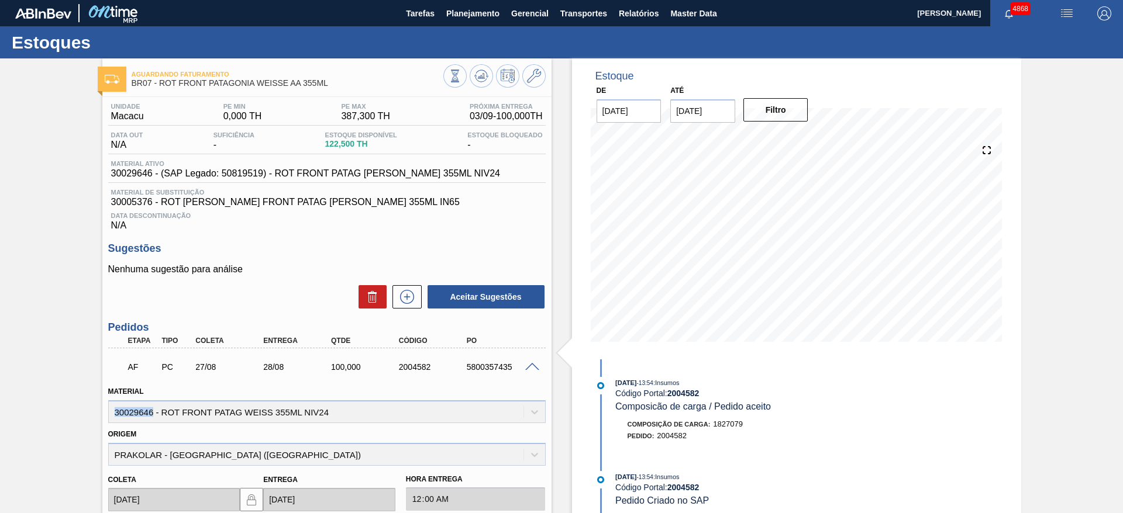
drag, startPoint x: 111, startPoint y: 413, endPoint x: 154, endPoint y: 417, distance: 43.5
click at [154, 417] on div "Material 30029646 - ROT FRONT PATAG WEISS 355ML NIV24" at bounding box center [326, 404] width 437 height 40
copy div "30029646"
click at [473, 1] on button "Planejamento" at bounding box center [472, 13] width 65 height 26
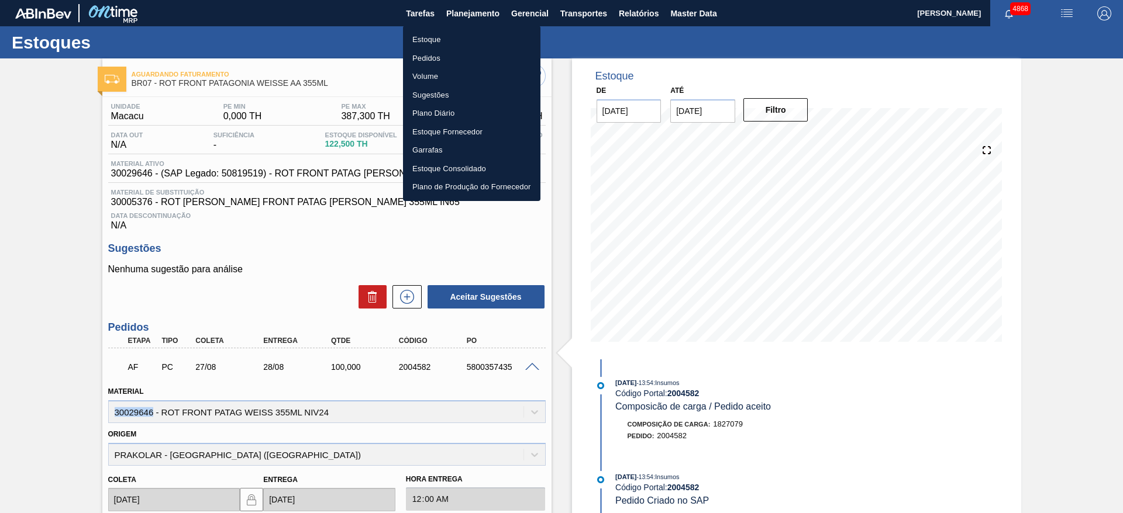
click at [434, 42] on li "Estoque" at bounding box center [471, 39] width 137 height 19
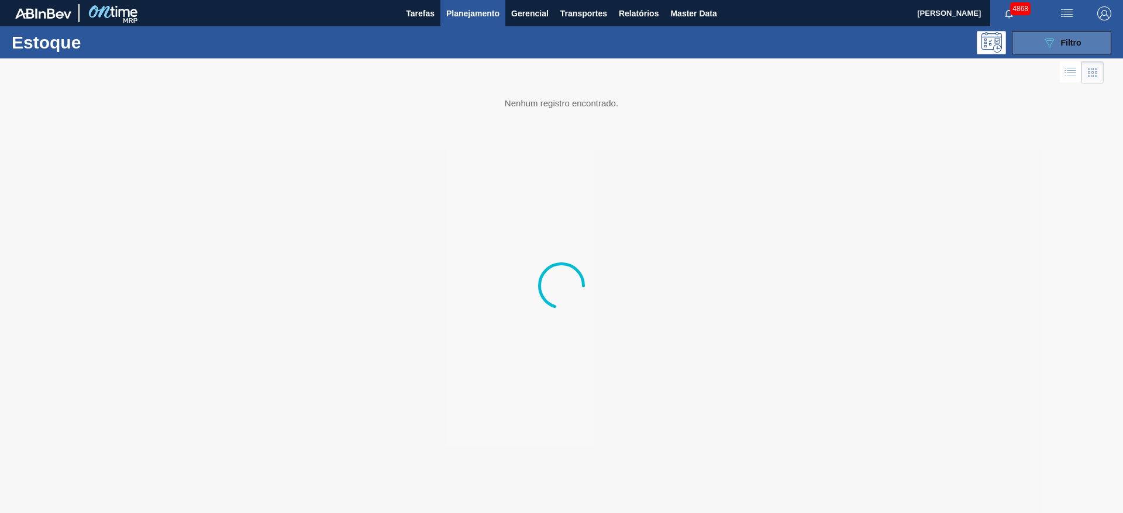
click at [1068, 43] on span "Filtro" at bounding box center [1071, 42] width 20 height 9
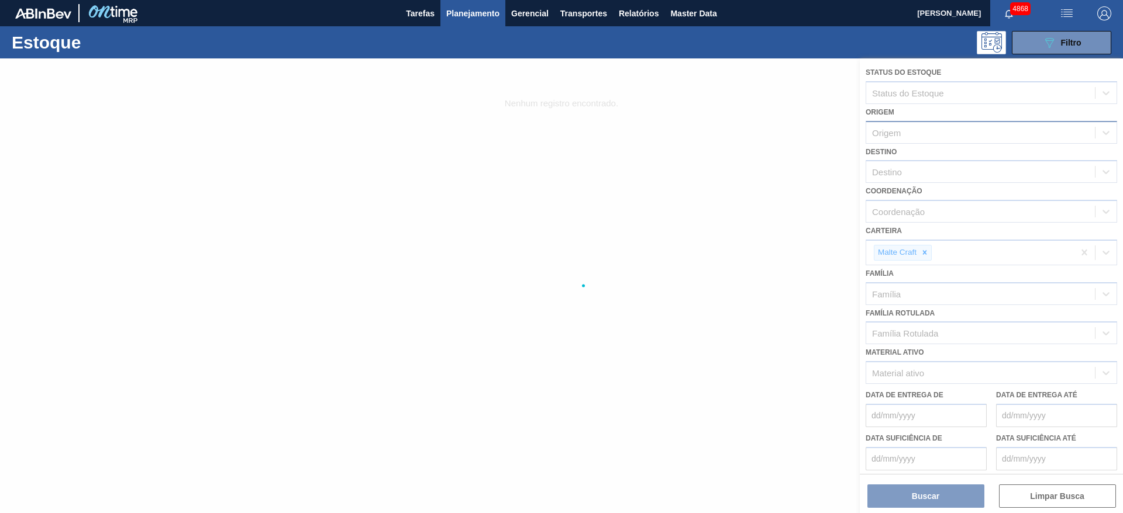
click at [894, 133] on div "Origem" at bounding box center [886, 132] width 29 height 10
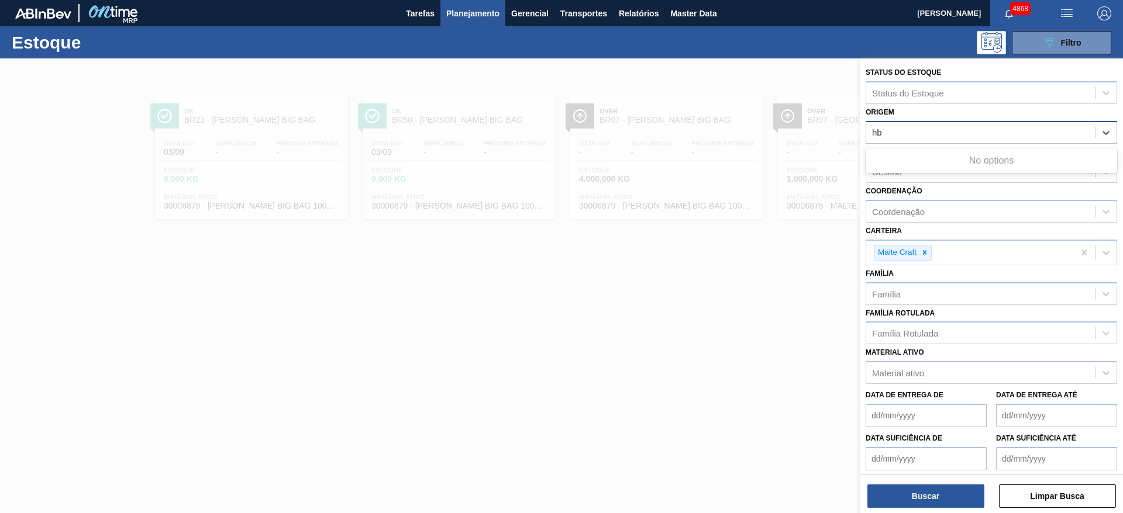
type input "h"
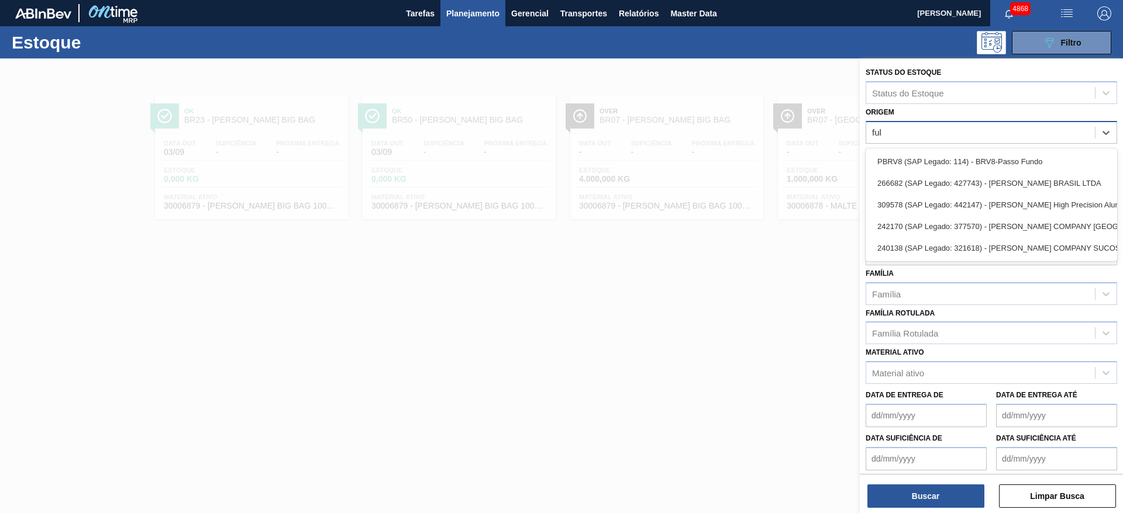
type input "full"
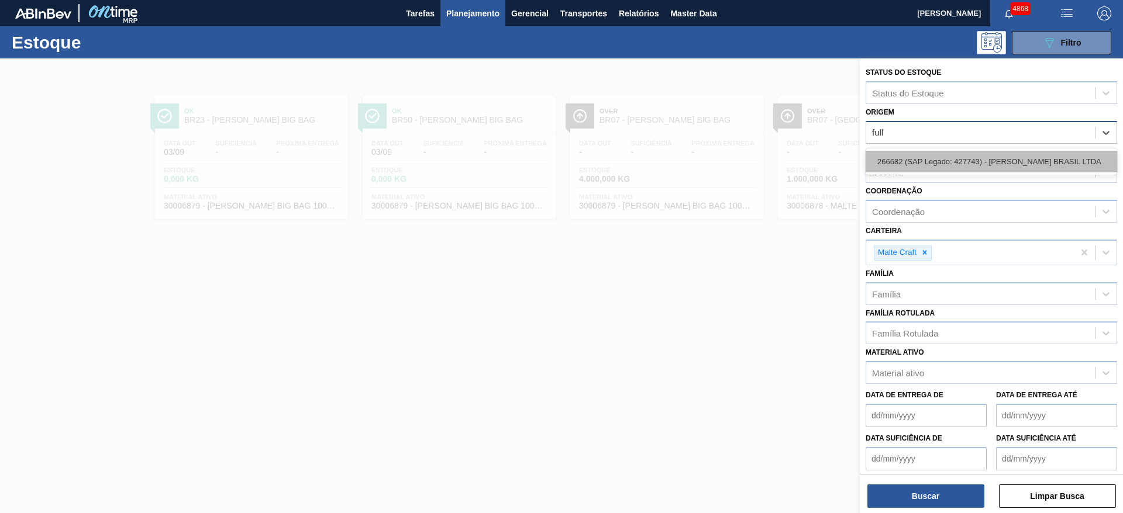
click at [909, 155] on div "266682 (SAP Legado: 427743) - H.B.FULLER BRASIL LTDA" at bounding box center [991, 162] width 251 height 22
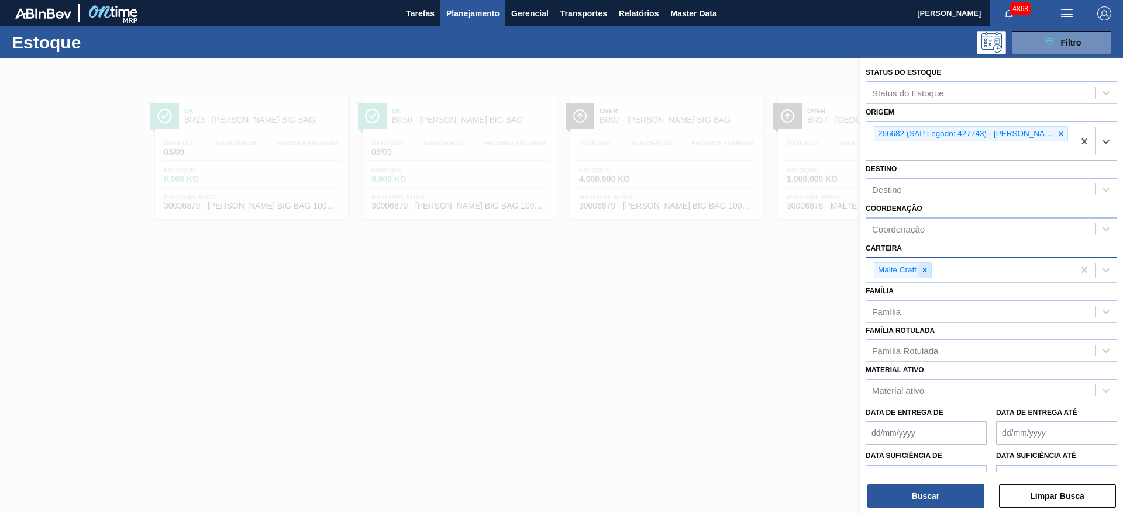
click at [923, 277] on div at bounding box center [924, 270] width 13 height 15
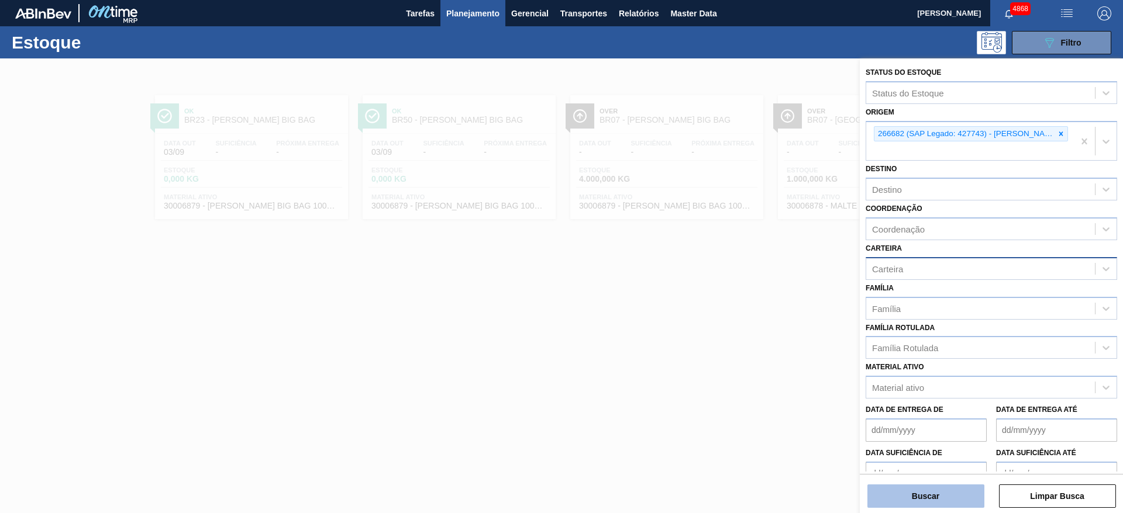
click at [936, 498] on button "Buscar" at bounding box center [925, 496] width 117 height 23
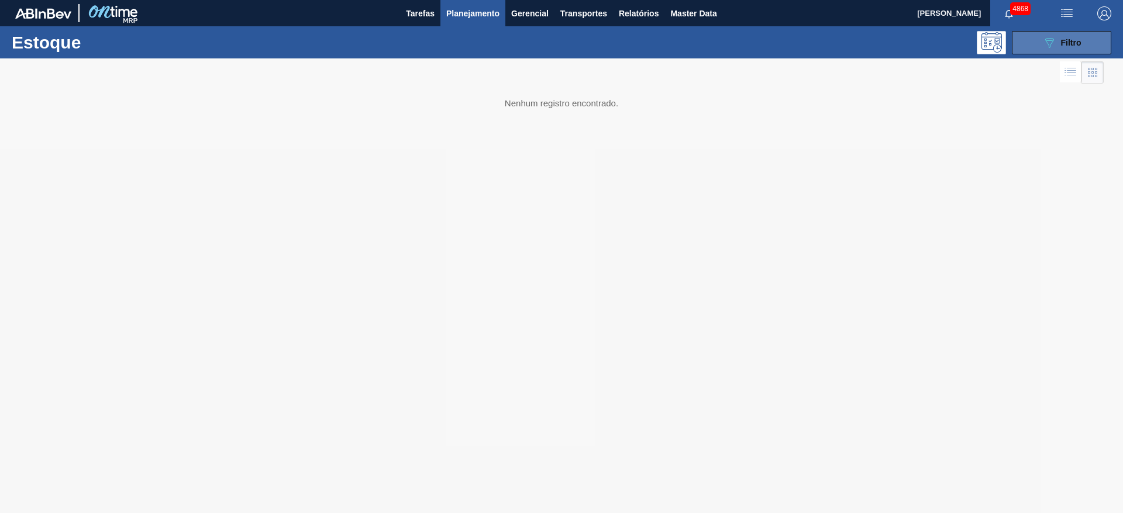
click at [1086, 40] on button "089F7B8B-B2A5-4AFE-B5C0-19BA573D28AC Filtro" at bounding box center [1061, 42] width 99 height 23
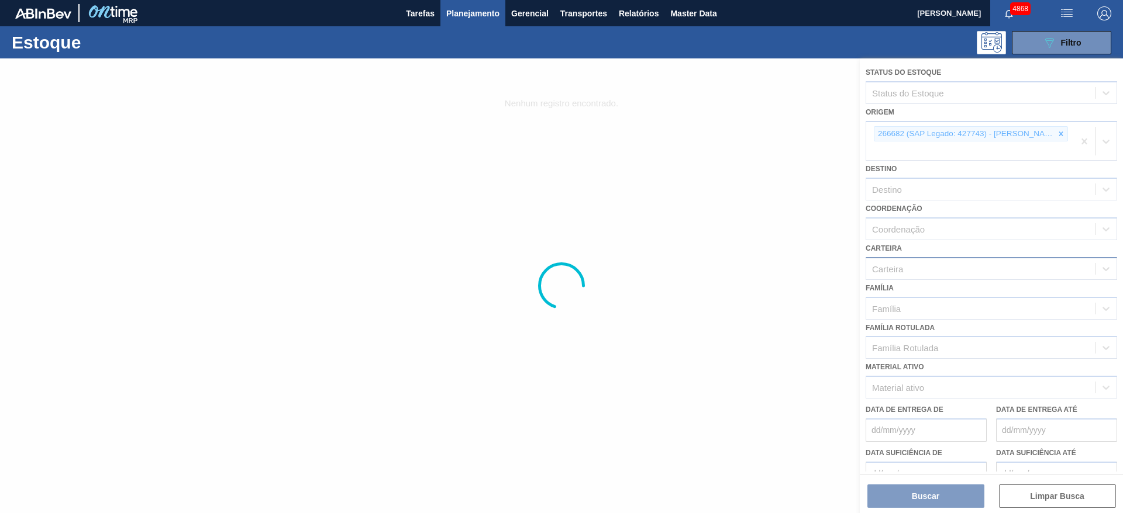
click at [876, 502] on div at bounding box center [561, 285] width 1123 height 455
click at [681, 336] on div at bounding box center [561, 285] width 1123 height 455
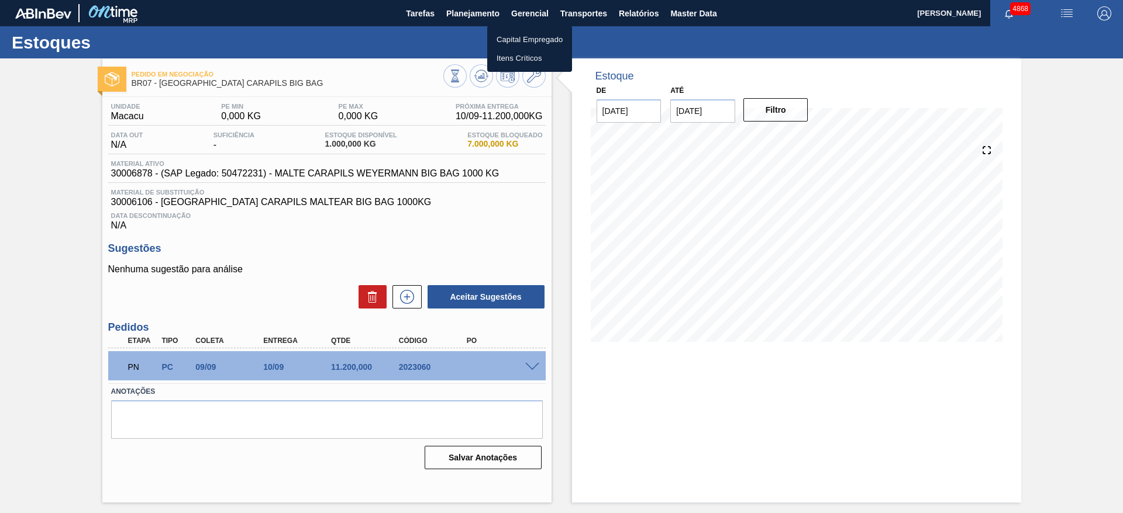
click at [486, 20] on div at bounding box center [561, 256] width 1123 height 513
click at [475, 18] on span "Planejamento" at bounding box center [472, 13] width 53 height 14
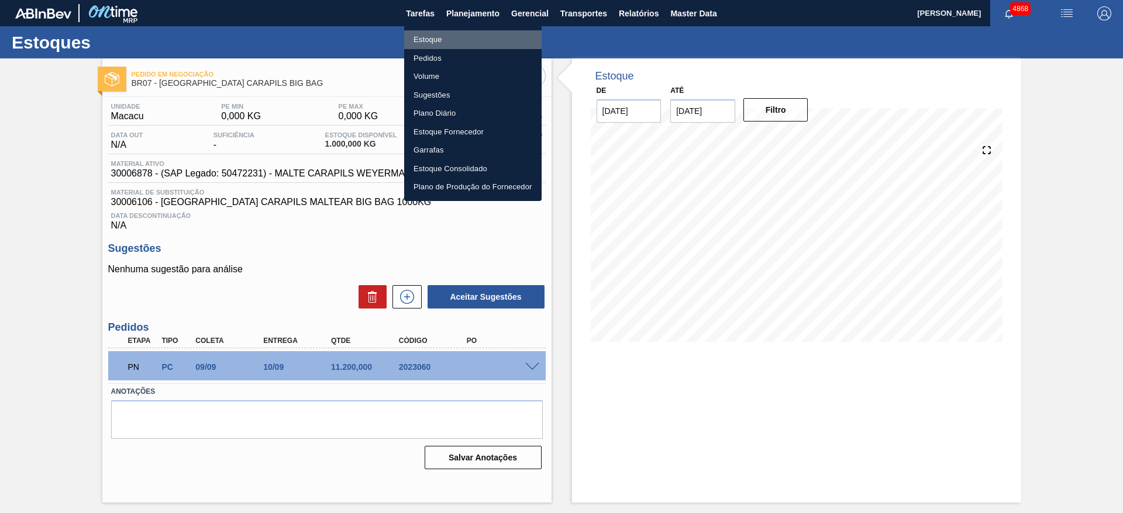
click at [470, 44] on li "Estoque" at bounding box center [472, 39] width 137 height 19
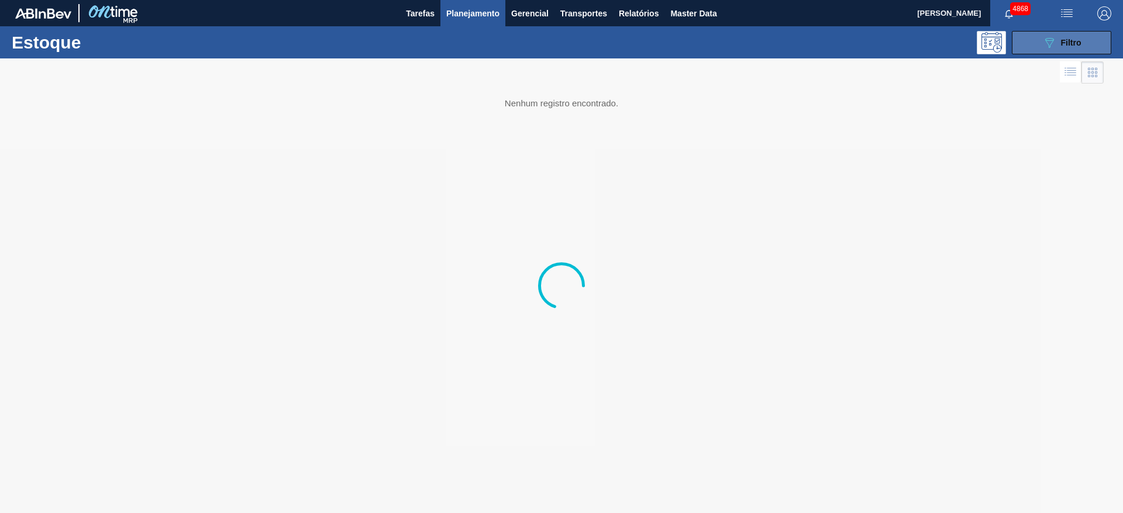
click at [1066, 43] on span "Filtro" at bounding box center [1071, 42] width 20 height 9
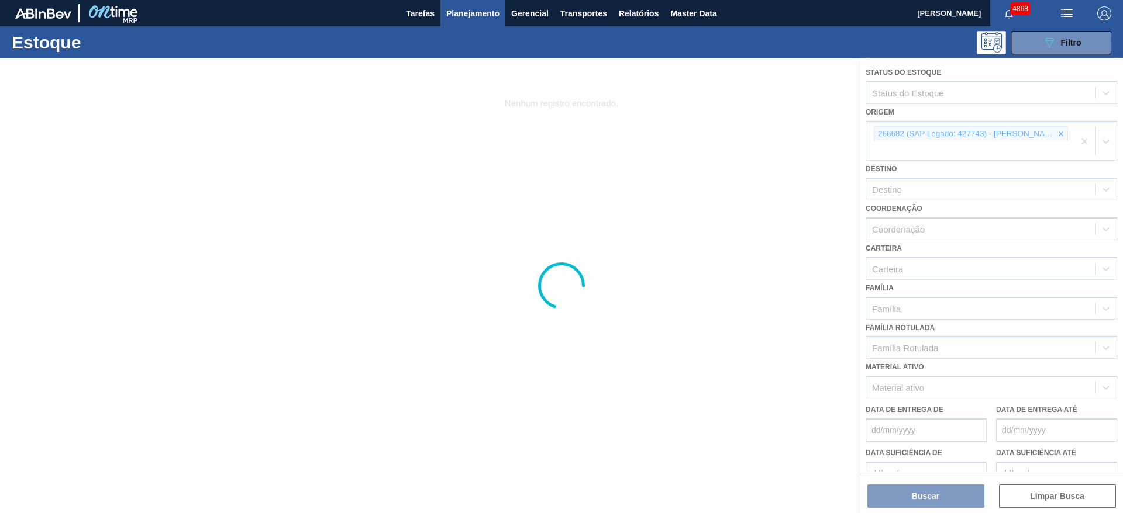
click at [1081, 140] on div at bounding box center [561, 285] width 1123 height 455
click at [1055, 130] on div at bounding box center [561, 285] width 1123 height 455
click at [1064, 136] on div at bounding box center [561, 285] width 1123 height 455
click at [1063, 137] on div at bounding box center [561, 285] width 1123 height 455
